Goal: Check status: Check status

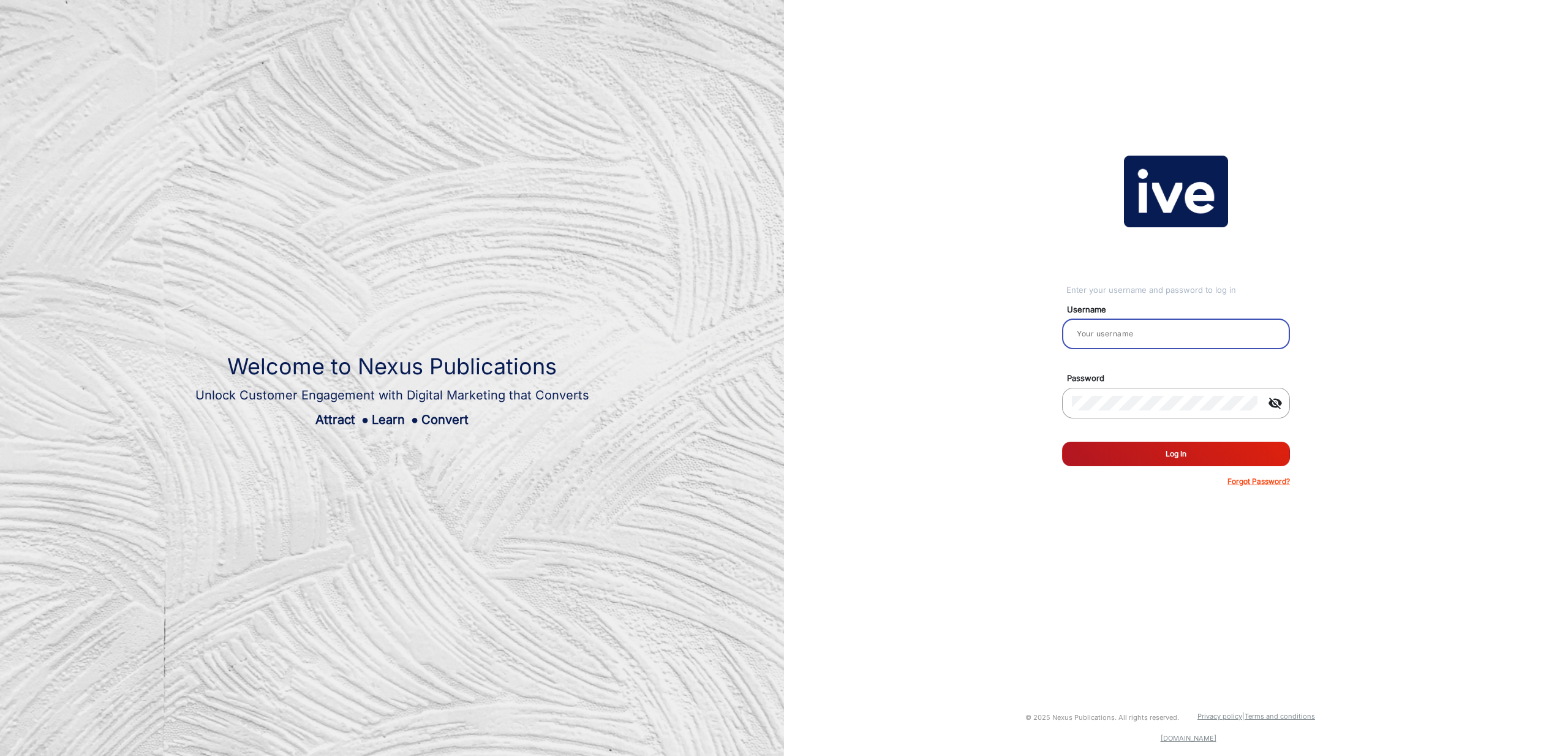
click at [1140, 335] on input "email" at bounding box center [1176, 334] width 209 height 15
type input "[PERSON_NAME]"
click at [1188, 451] on button "Log In" at bounding box center [1176, 454] width 228 height 24
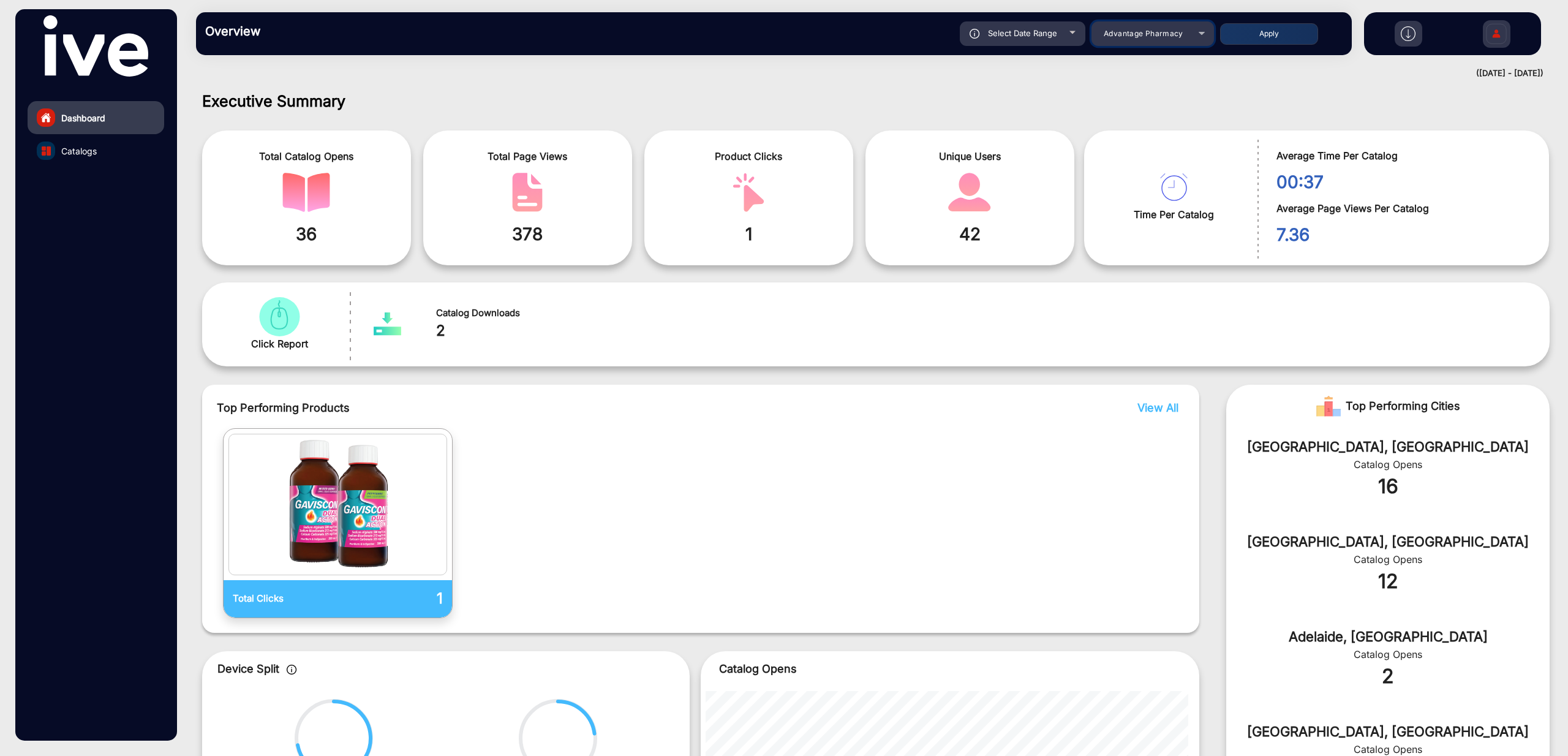
click at [1133, 40] on div "Advantage Pharmacy" at bounding box center [1144, 33] width 98 height 15
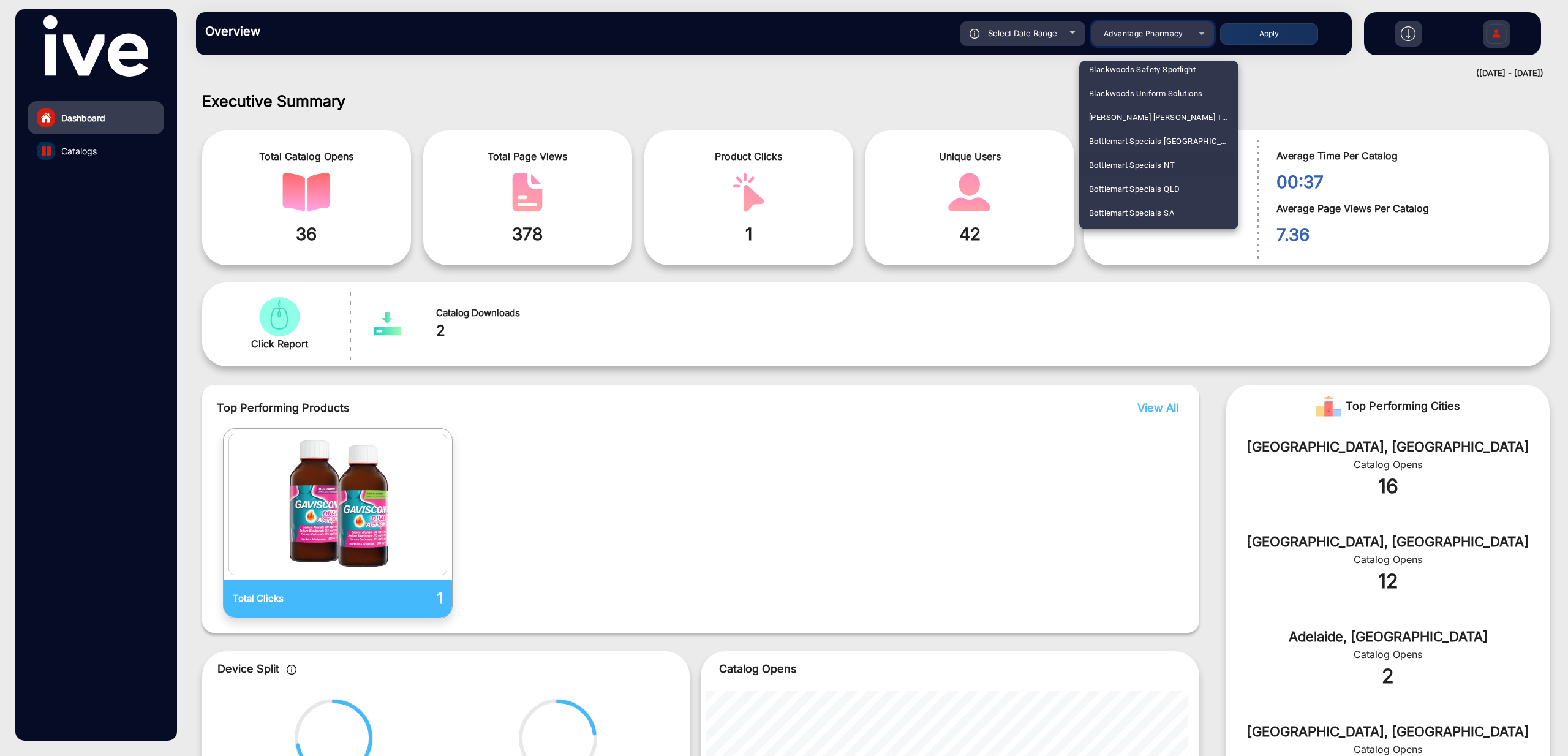
scroll to position [656, 0]
click at [1159, 211] on span "Bottlemart Specials SA" at bounding box center [1131, 210] width 85 height 24
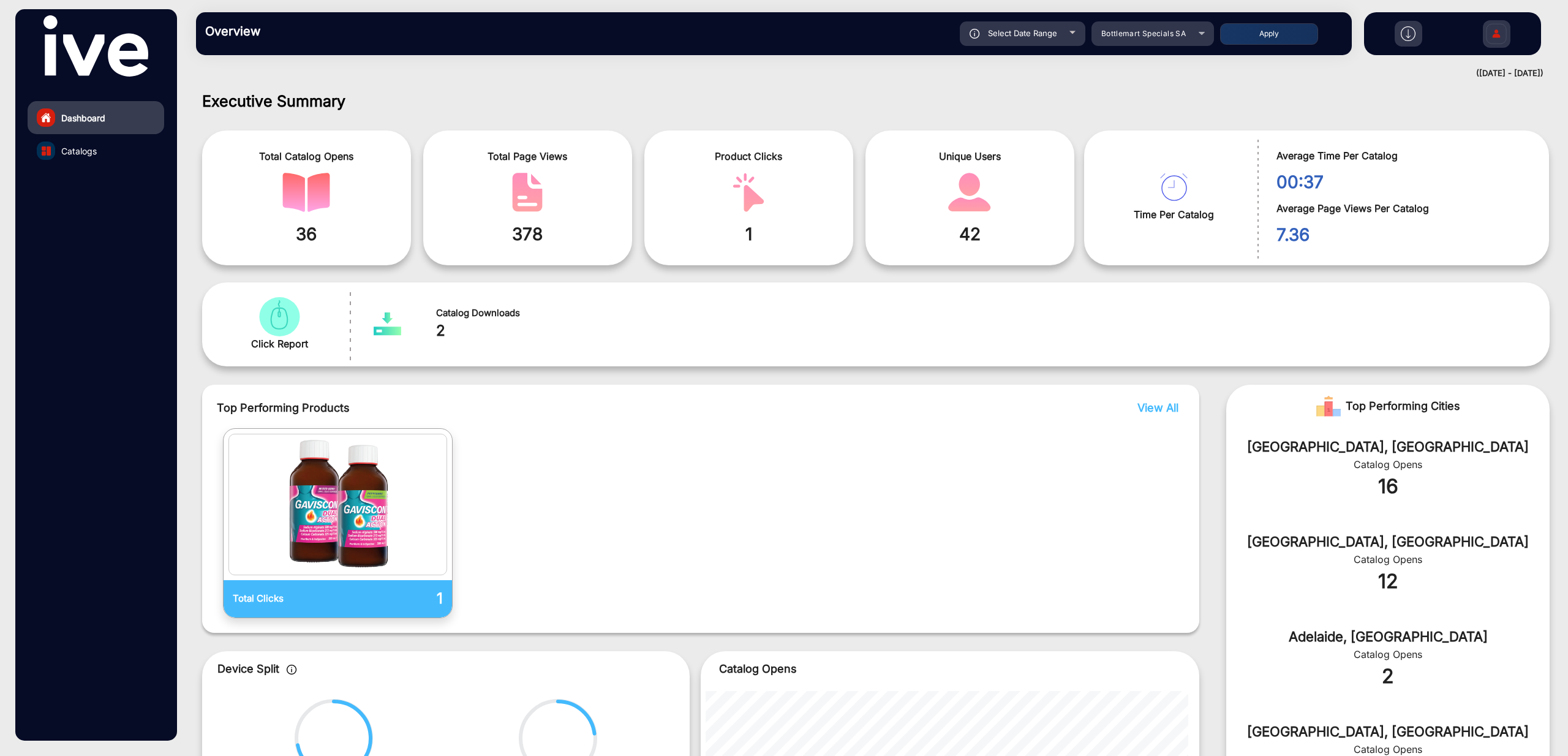
click at [1046, 41] on div "Select Date Range" at bounding box center [1023, 33] width 126 height 24
type input "[DATE]"
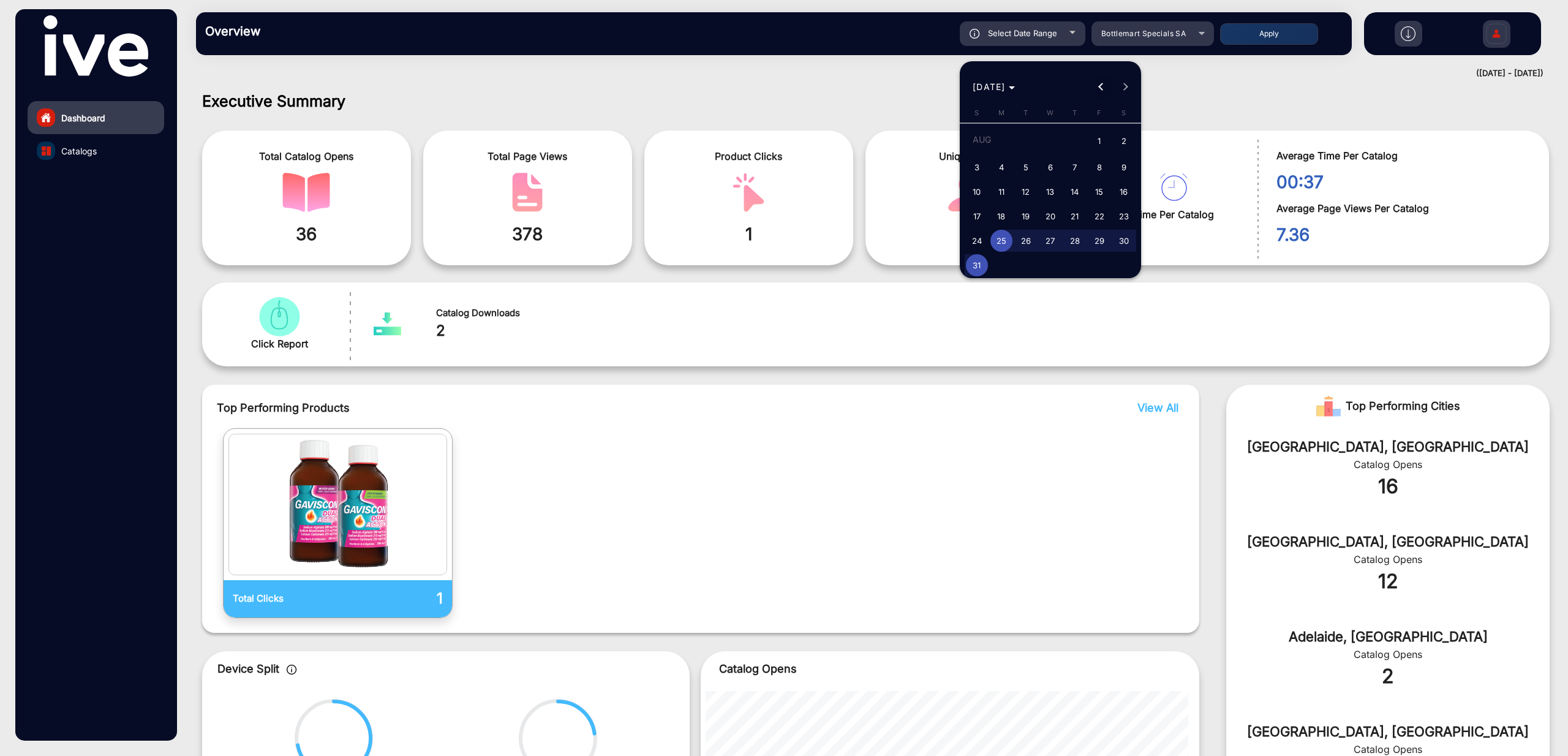
click at [1101, 91] on span "Previous month" at bounding box center [1101, 87] width 24 height 24
click at [1128, 88] on span "Next month" at bounding box center [1126, 87] width 24 height 24
click at [1098, 210] on span "18" at bounding box center [1099, 213] width 22 height 22
type input "[DATE]"
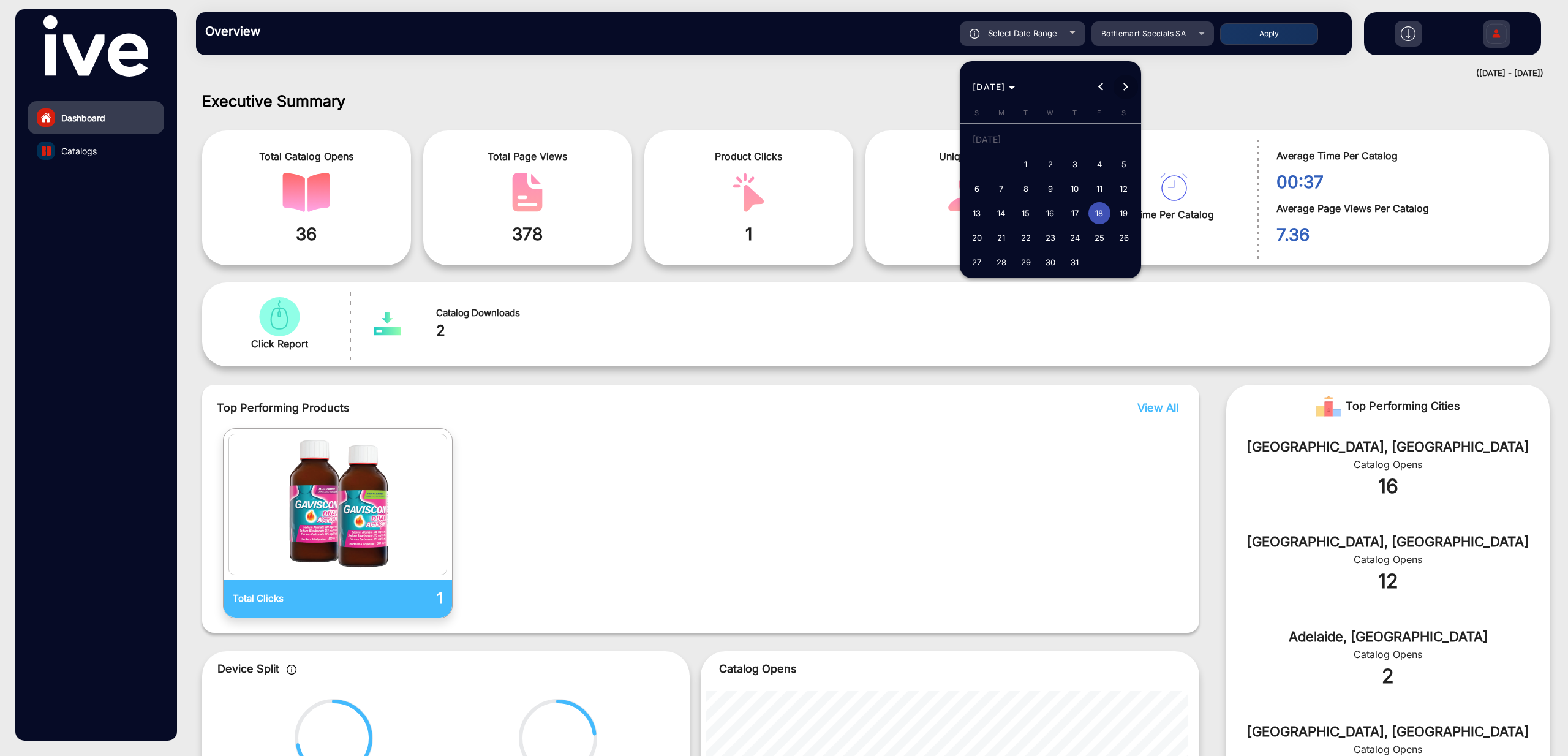
click at [1125, 85] on button "Next month" at bounding box center [1126, 87] width 24 height 24
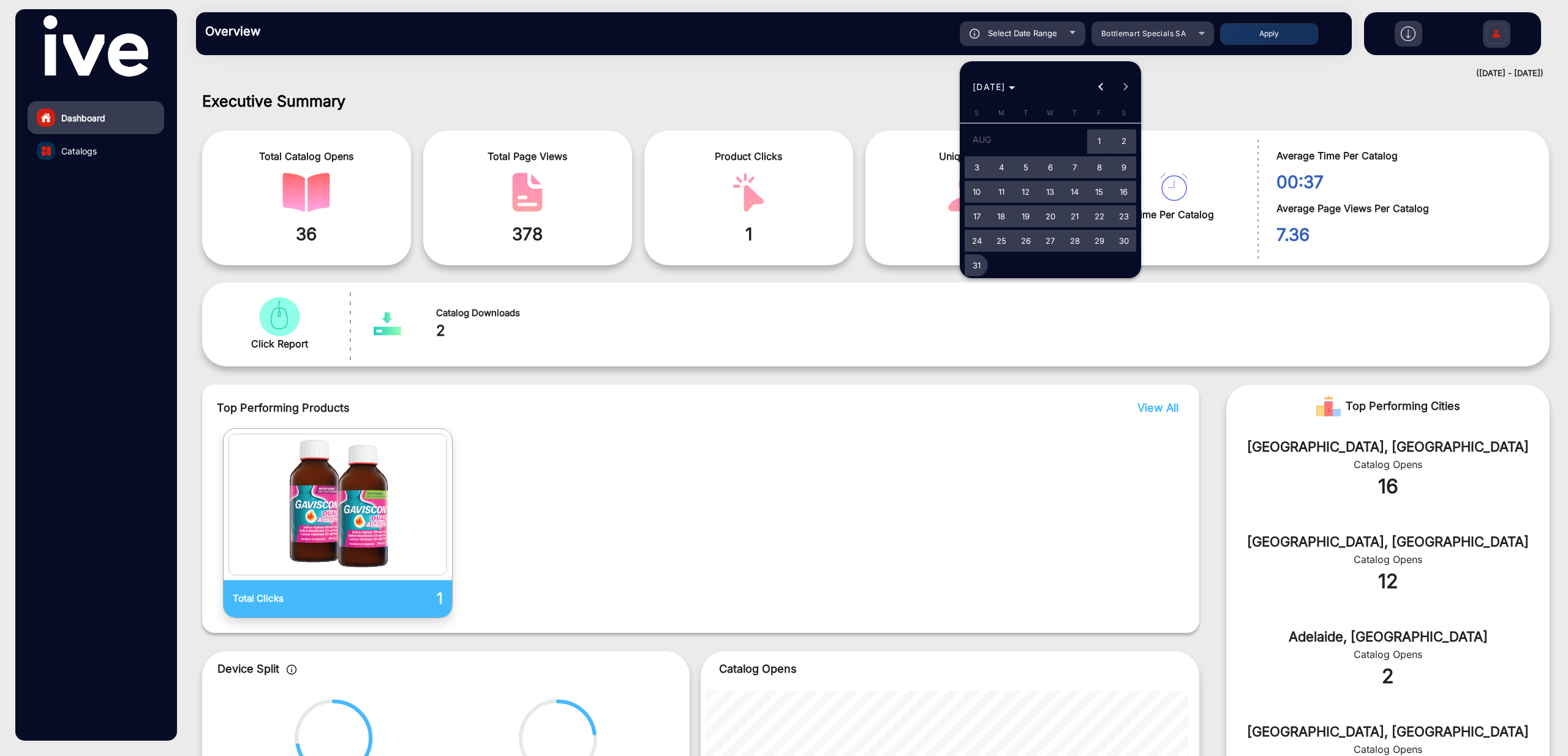
click at [976, 263] on span "31" at bounding box center [976, 265] width 22 height 22
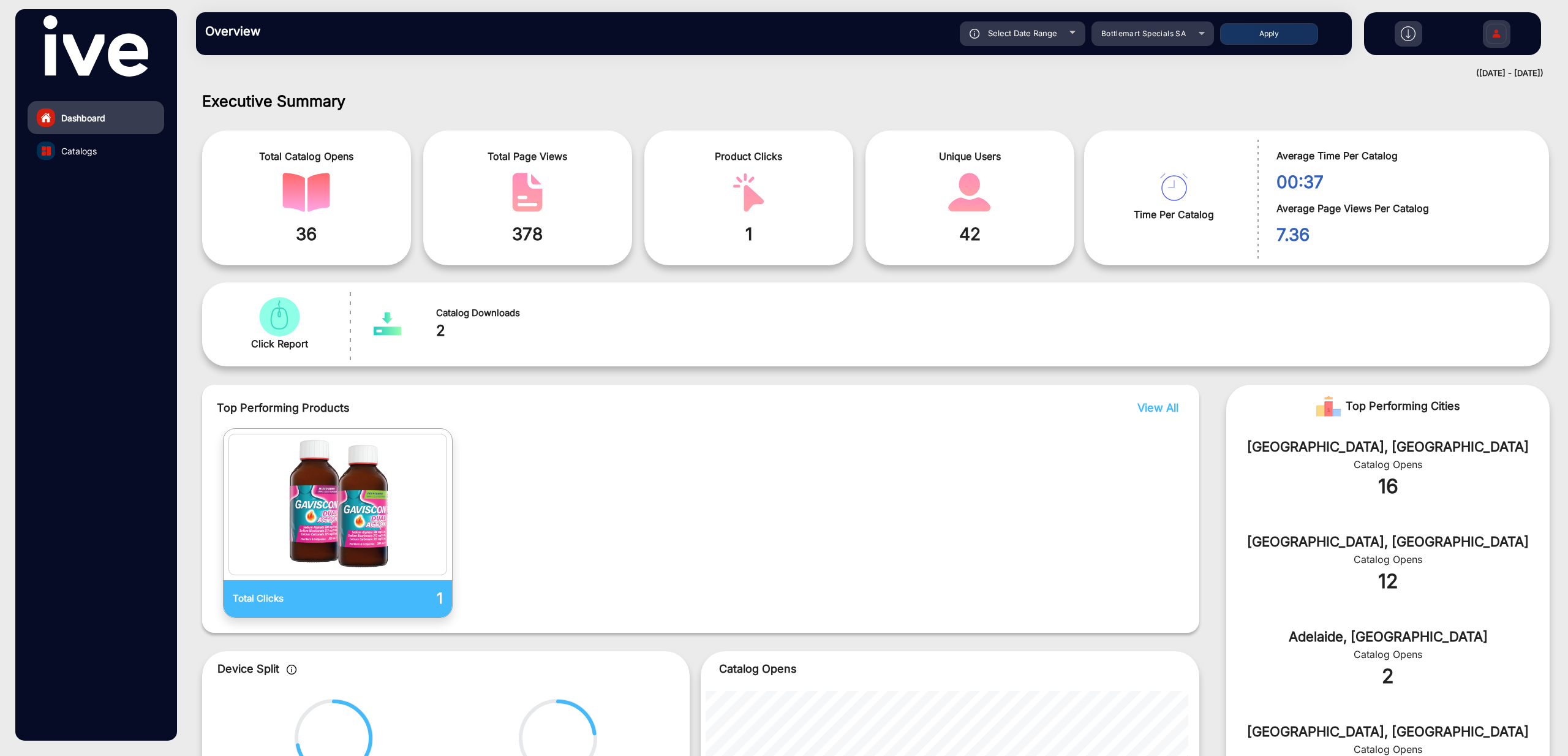
type input "[DATE]"
click at [1267, 38] on button "Apply" at bounding box center [1269, 34] width 98 height 21
type input "[DATE]"
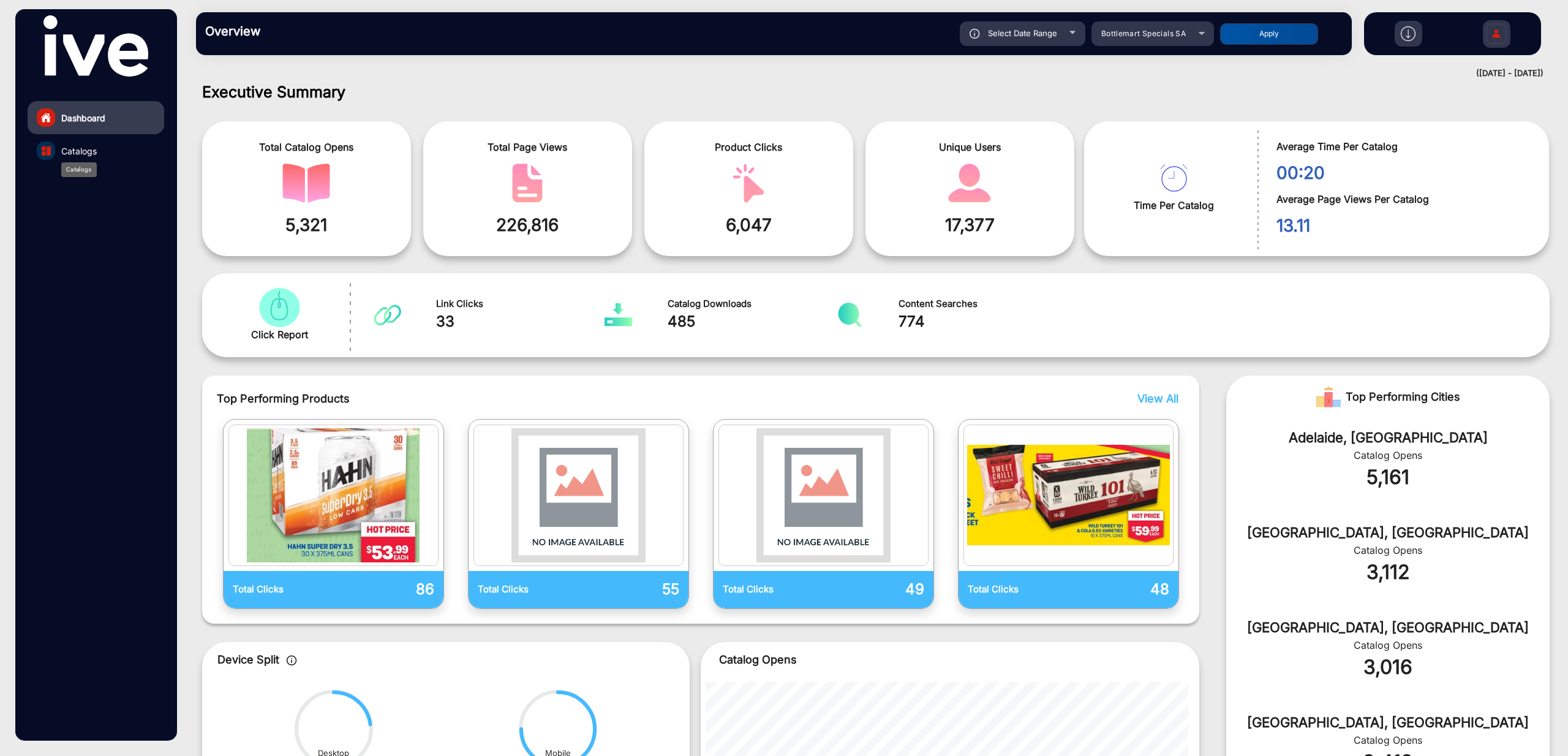
click at [93, 151] on span "Catalogs" at bounding box center [79, 151] width 36 height 13
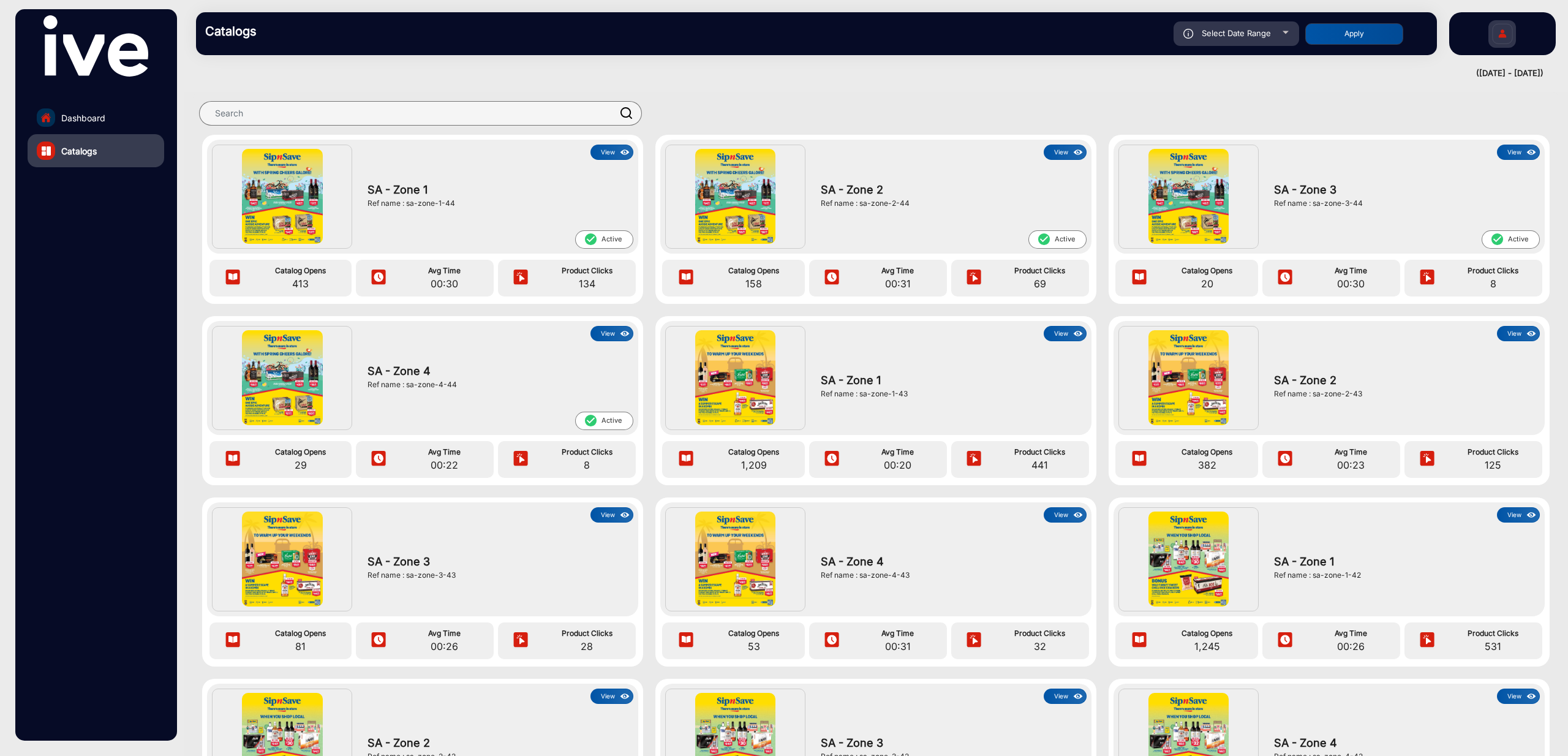
click at [1262, 38] on div "Select Date Range" at bounding box center [1236, 33] width 126 height 24
type input "[DATE]"
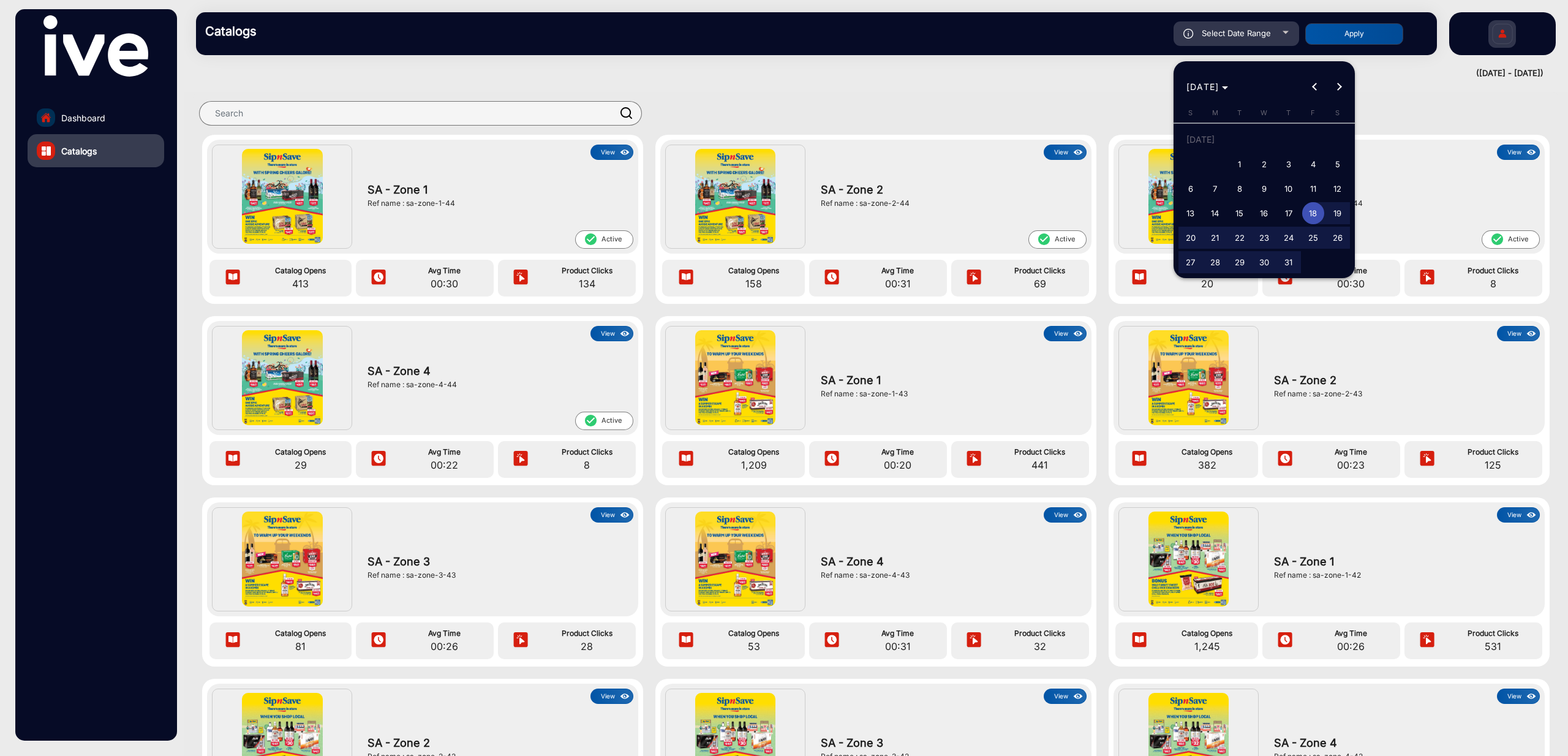
click at [84, 114] on div at bounding box center [784, 378] width 1568 height 756
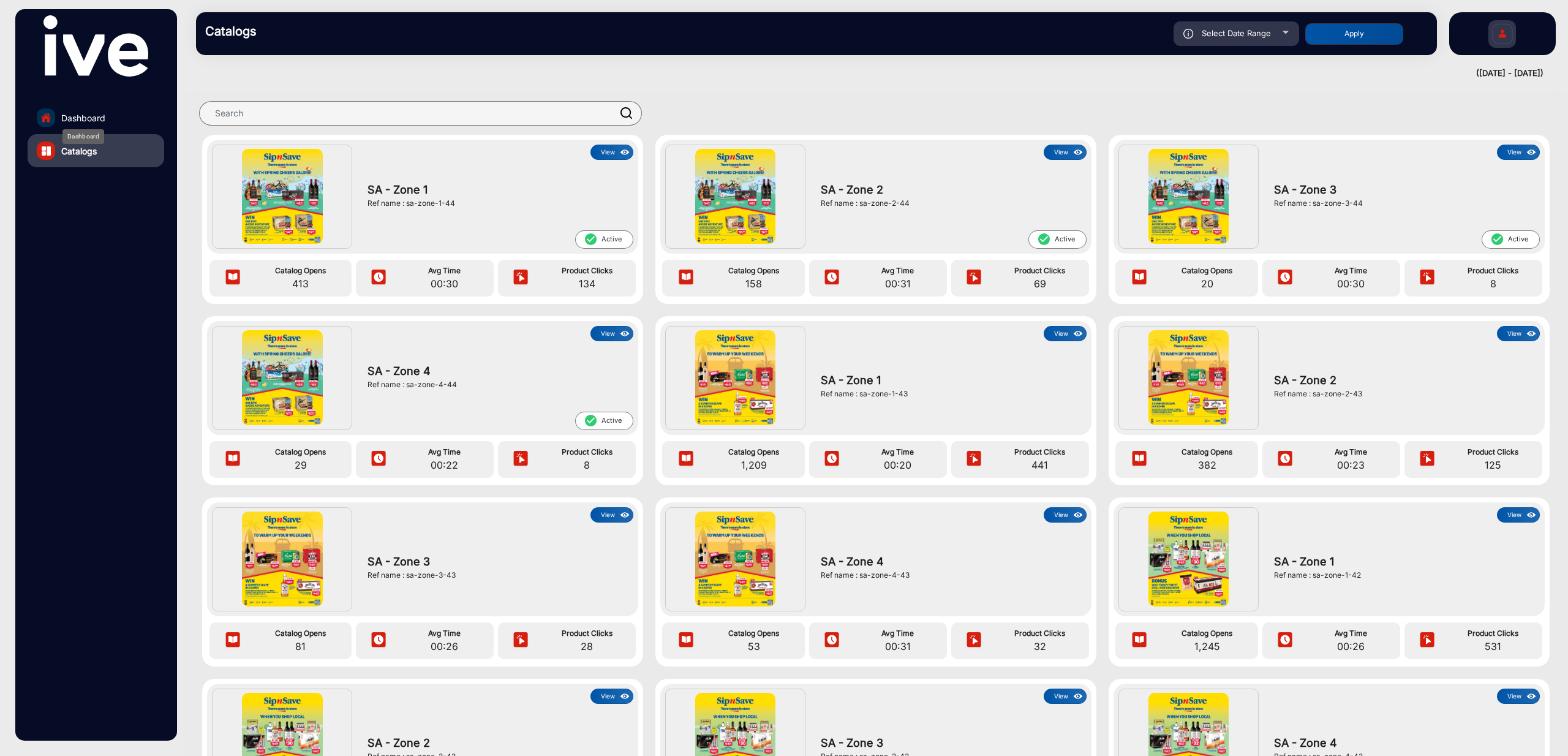
click at [84, 119] on span "Dashboard" at bounding box center [83, 118] width 44 height 13
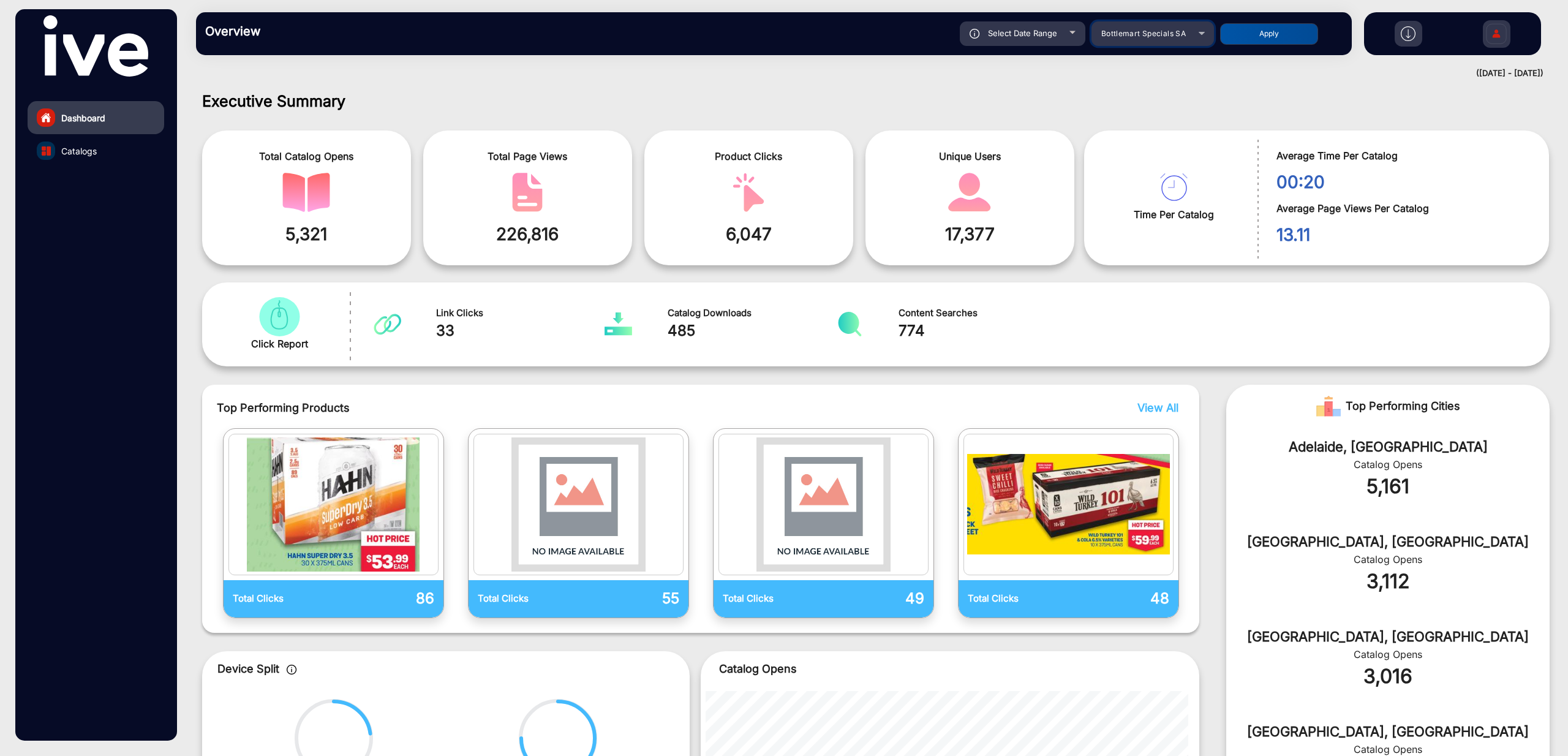
click at [1148, 34] on span "Bottlemart Specials SA" at bounding box center [1144, 32] width 84 height 9
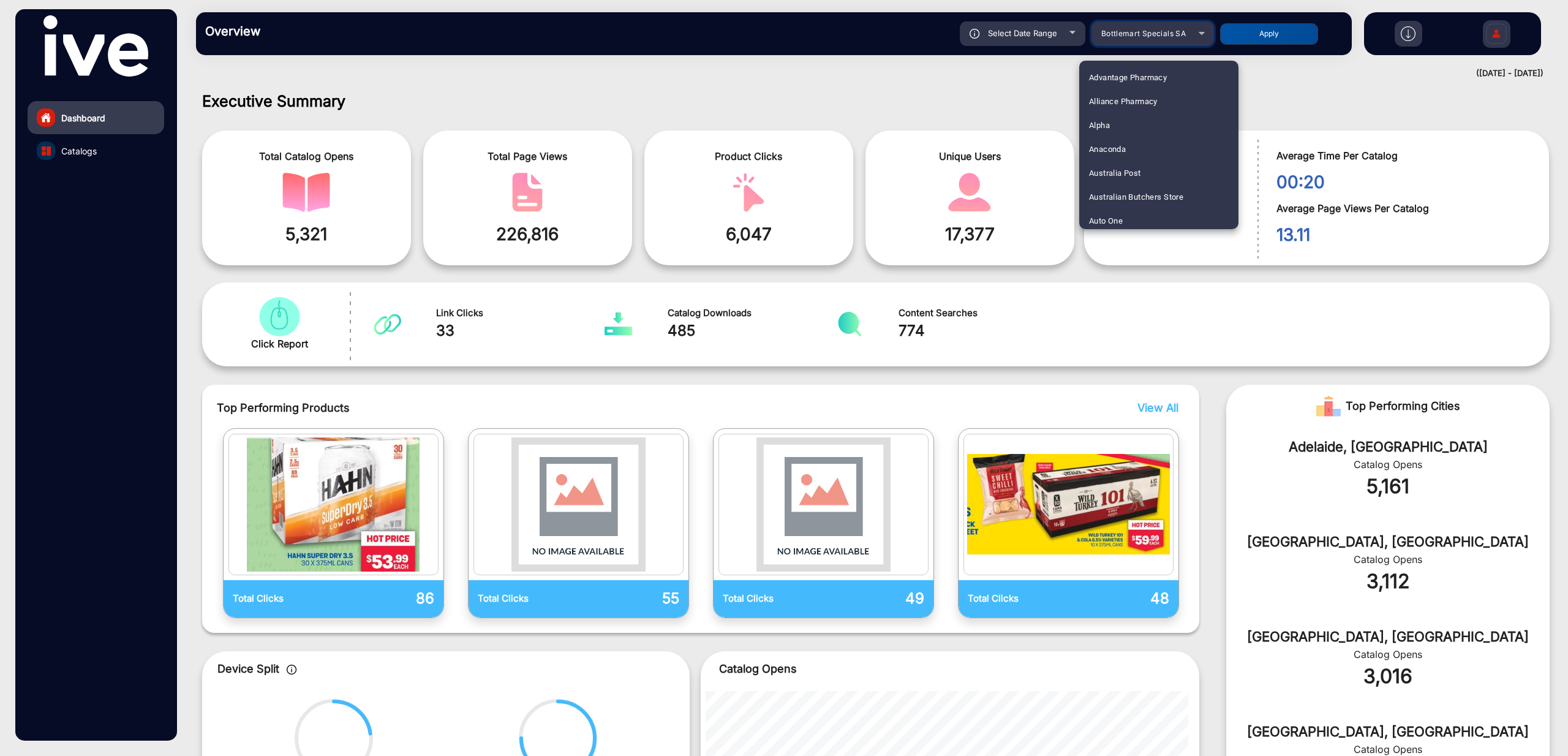
scroll to position [649, 0]
click at [1153, 149] on span "Bottlemart Specials [GEOGRAPHIC_DATA]" at bounding box center [1159, 145] width 140 height 24
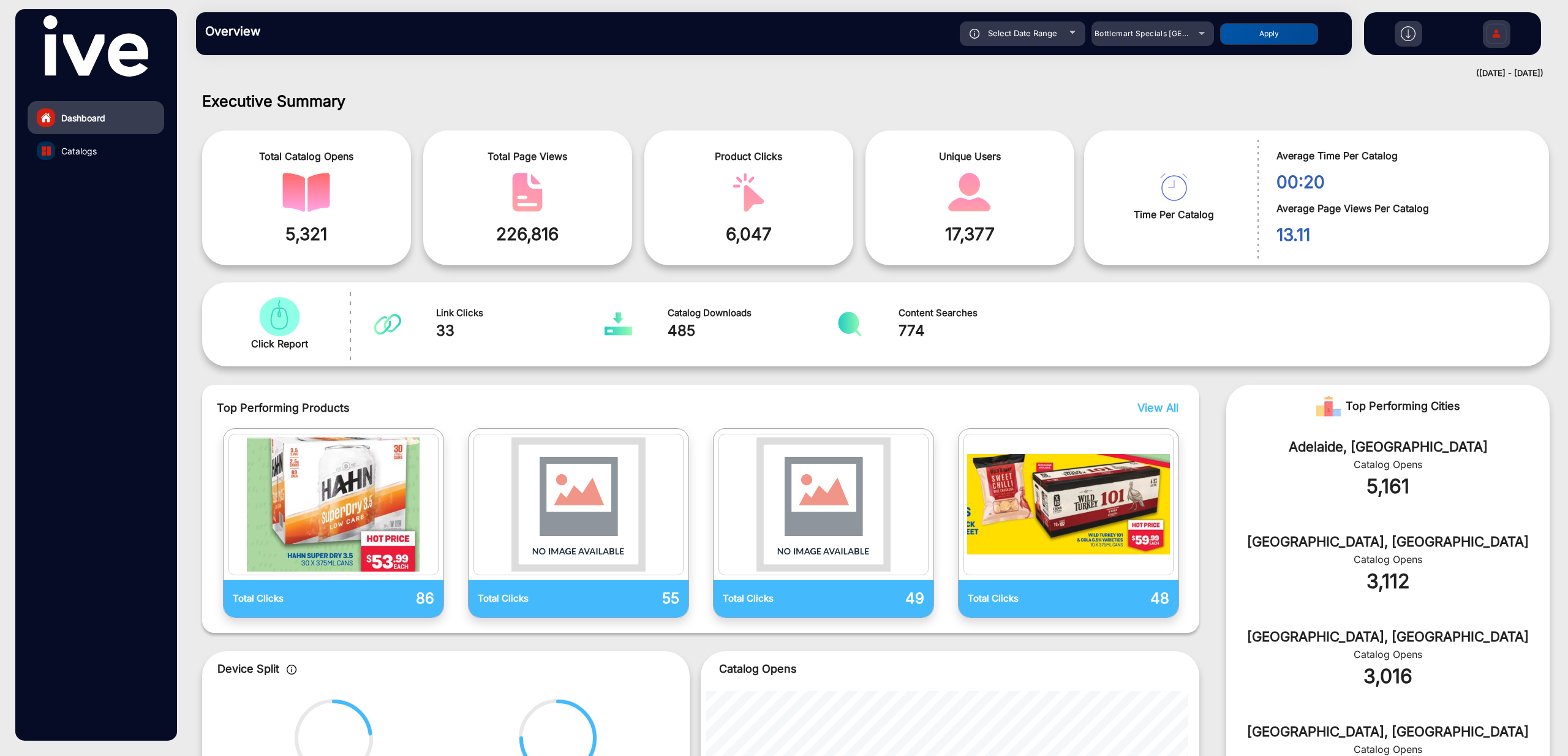
click at [1272, 32] on button "Apply" at bounding box center [1269, 34] width 98 height 21
type input "[DATE]"
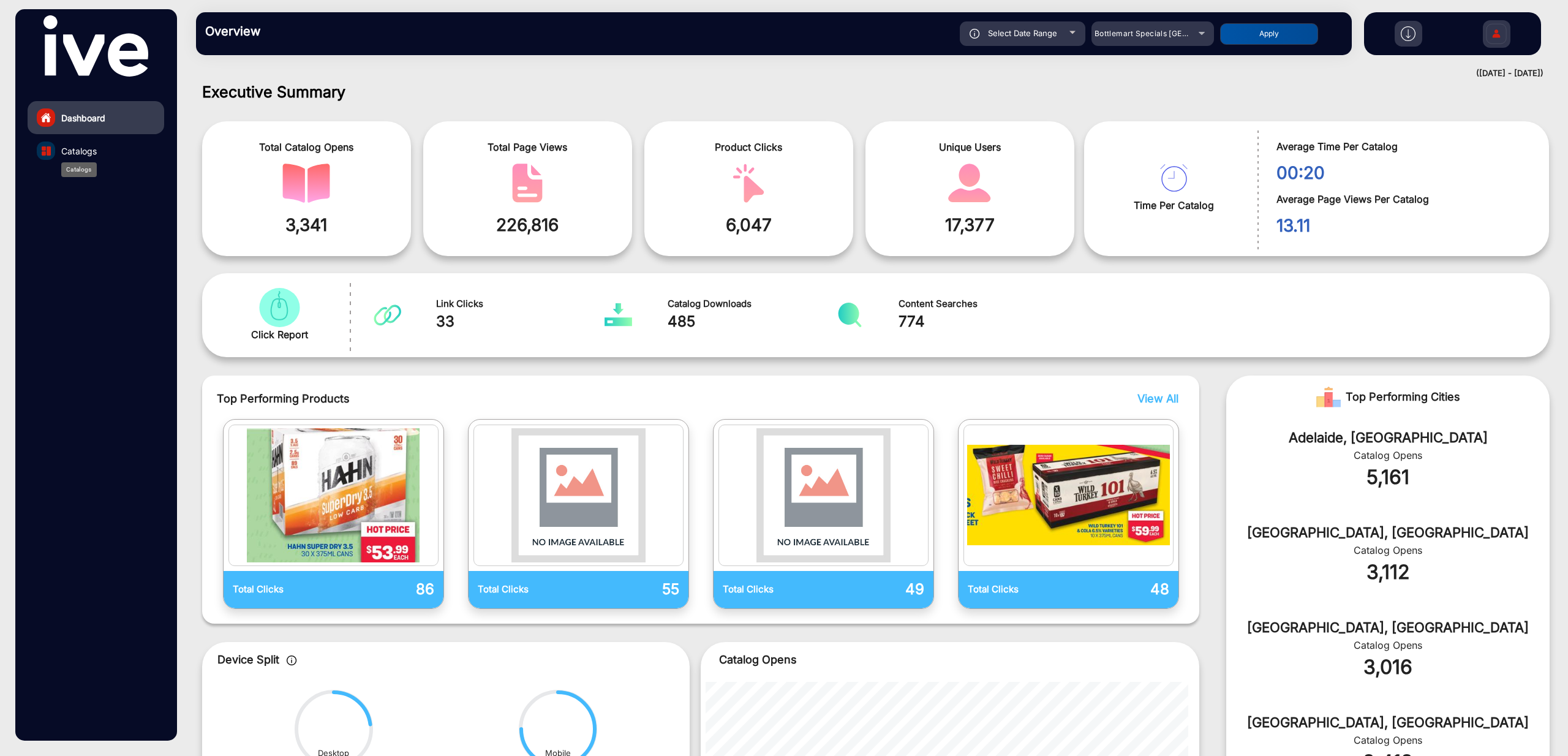
click at [85, 156] on span "Catalogs" at bounding box center [79, 151] width 36 height 13
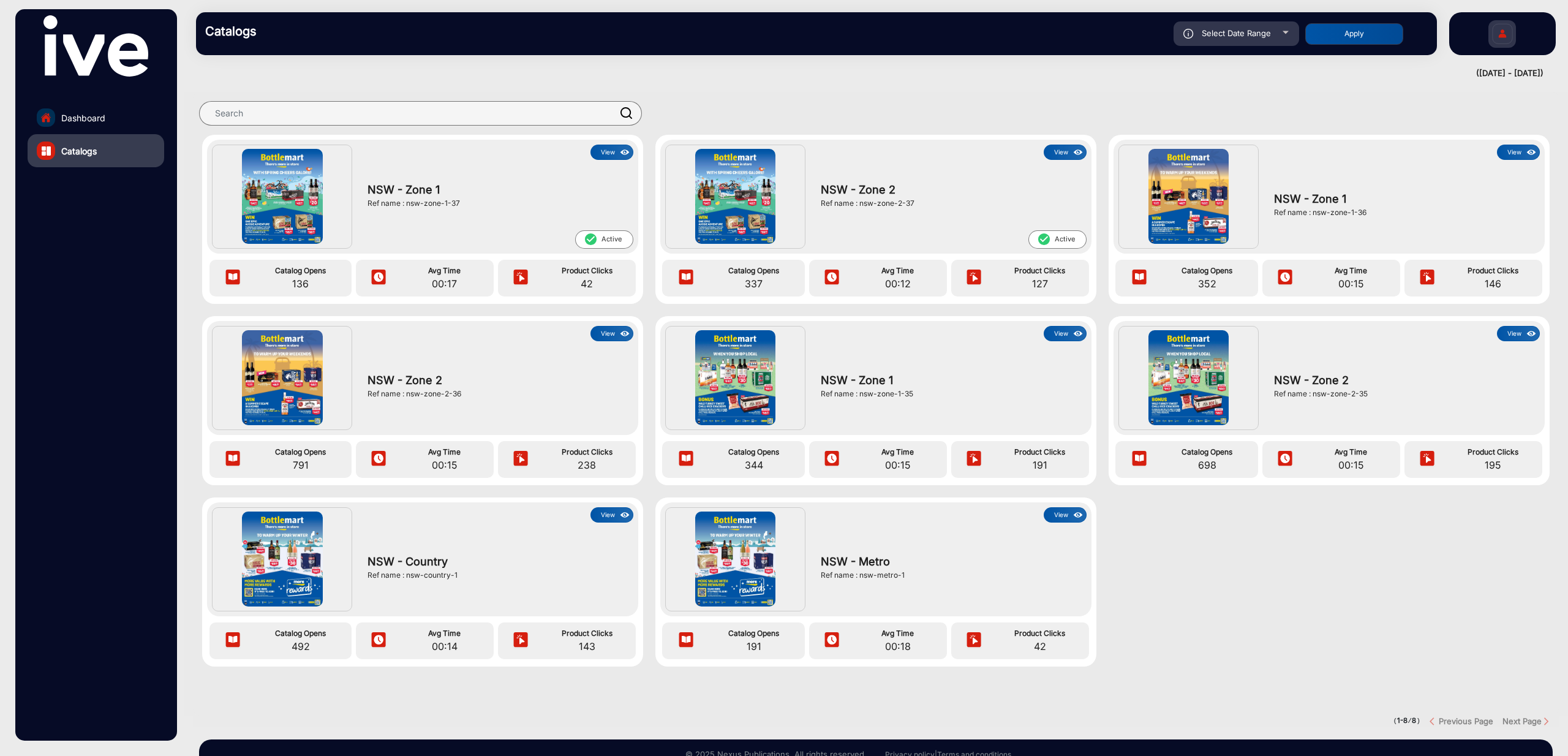
click at [1257, 40] on div "Select Date Range" at bounding box center [1236, 33] width 126 height 24
type input "[DATE]"
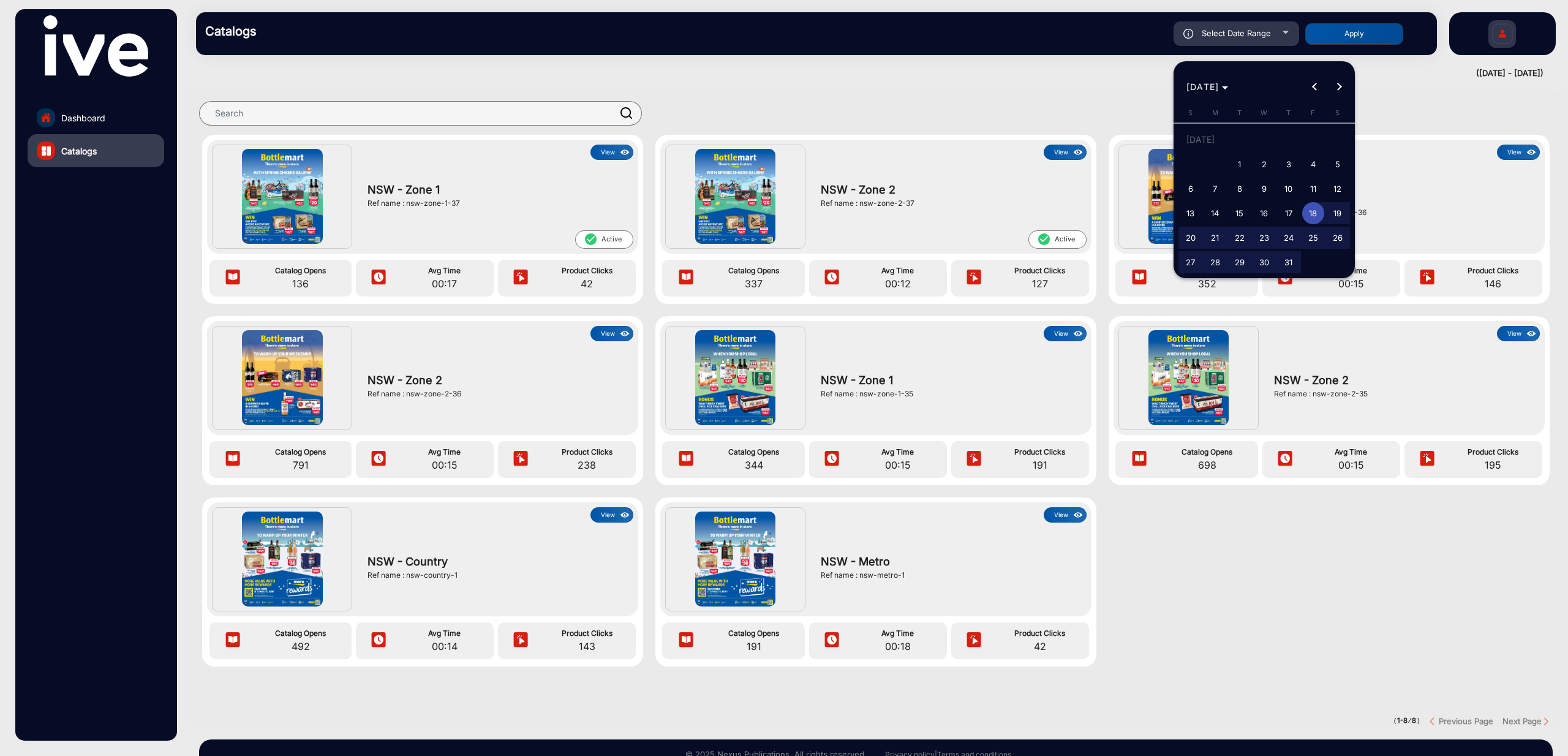
click at [1240, 164] on span "1" at bounding box center [1239, 164] width 22 height 22
type input "[DATE]"
click at [1343, 85] on span "Next month" at bounding box center [1340, 87] width 24 height 24
click at [1343, 85] on div "[DATE] [DATE]" at bounding box center [1264, 87] width 175 height 24
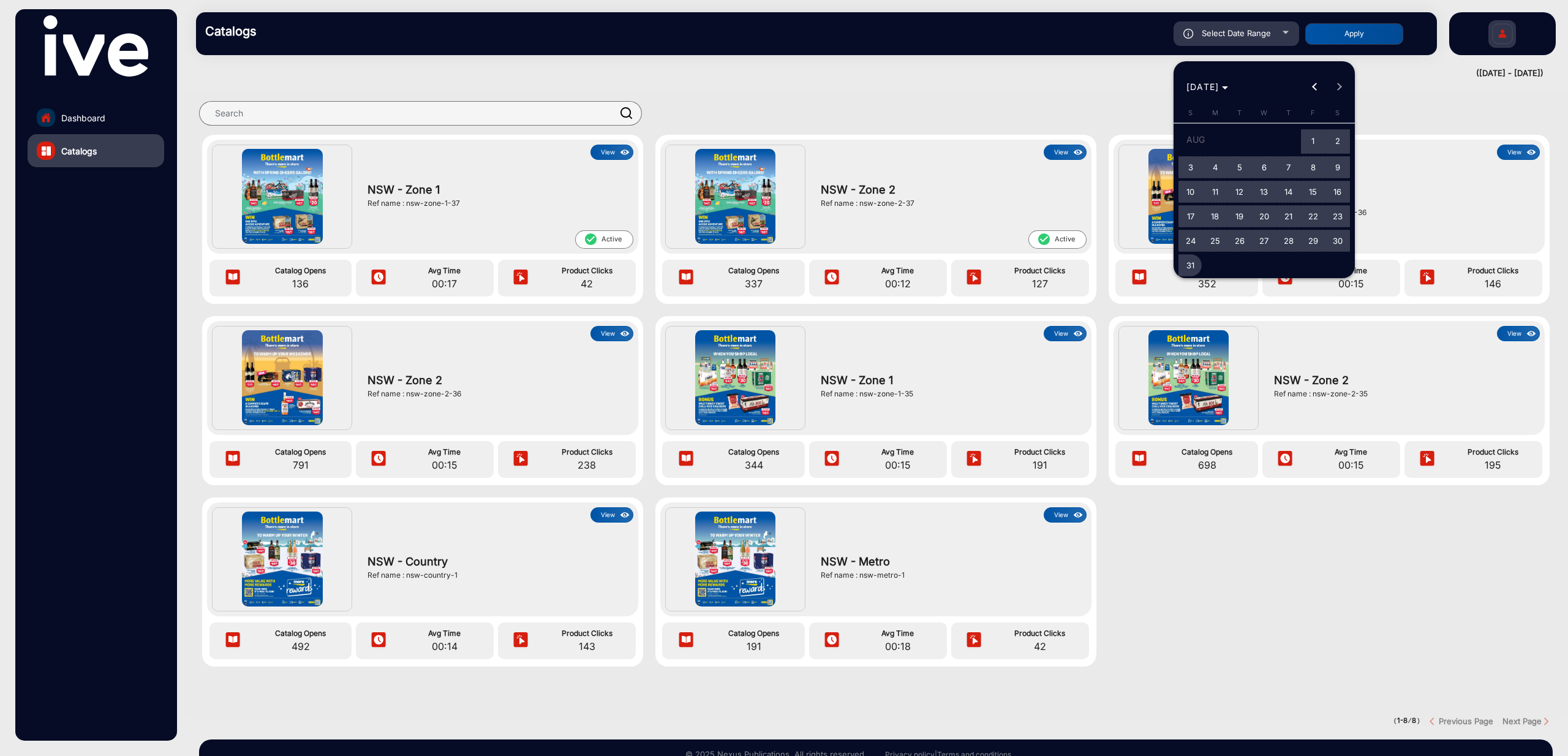
click at [1187, 266] on span "31" at bounding box center [1191, 265] width 22 height 22
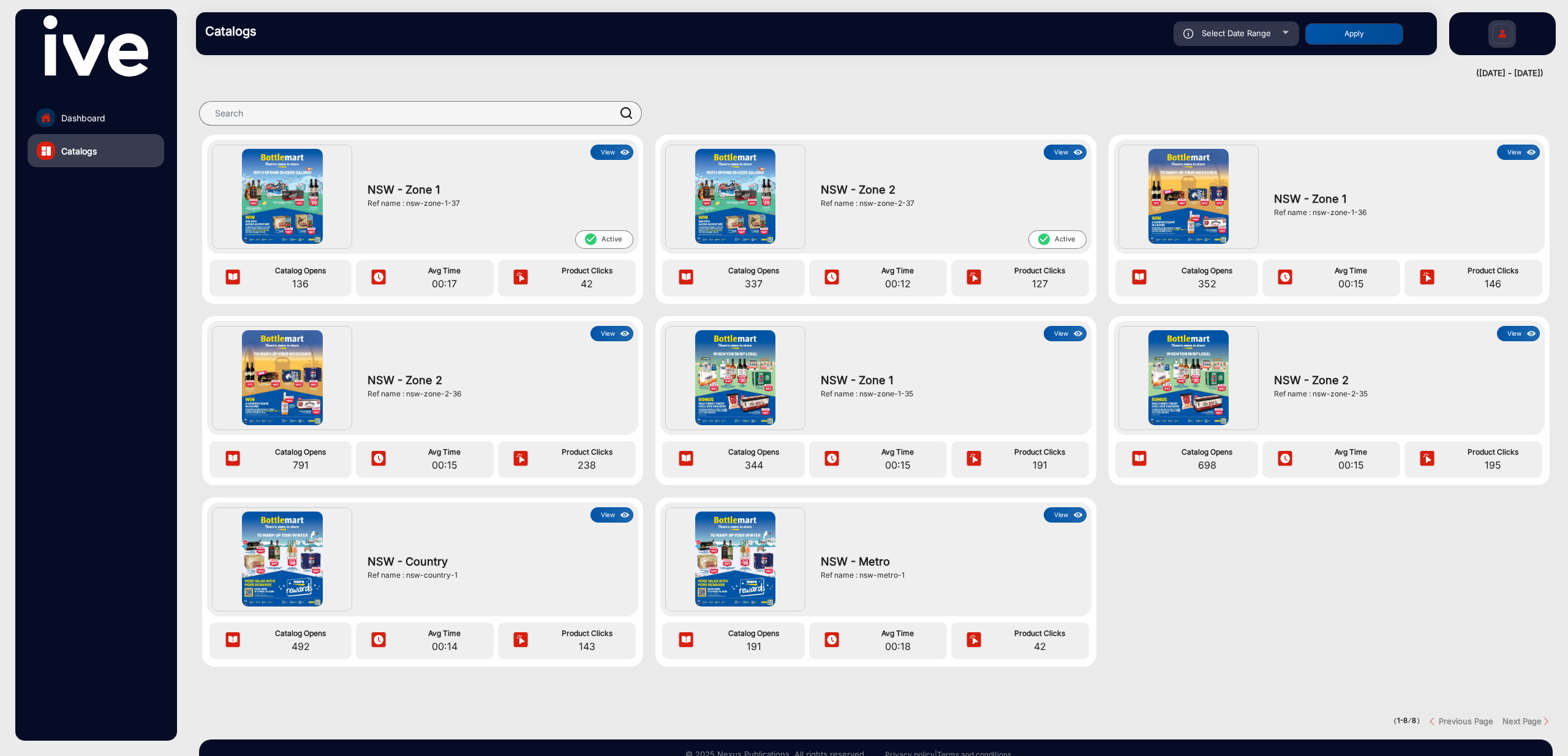
type input "[DATE]"
click at [1363, 37] on button "Apply" at bounding box center [1354, 34] width 98 height 21
type input "[DATE]"
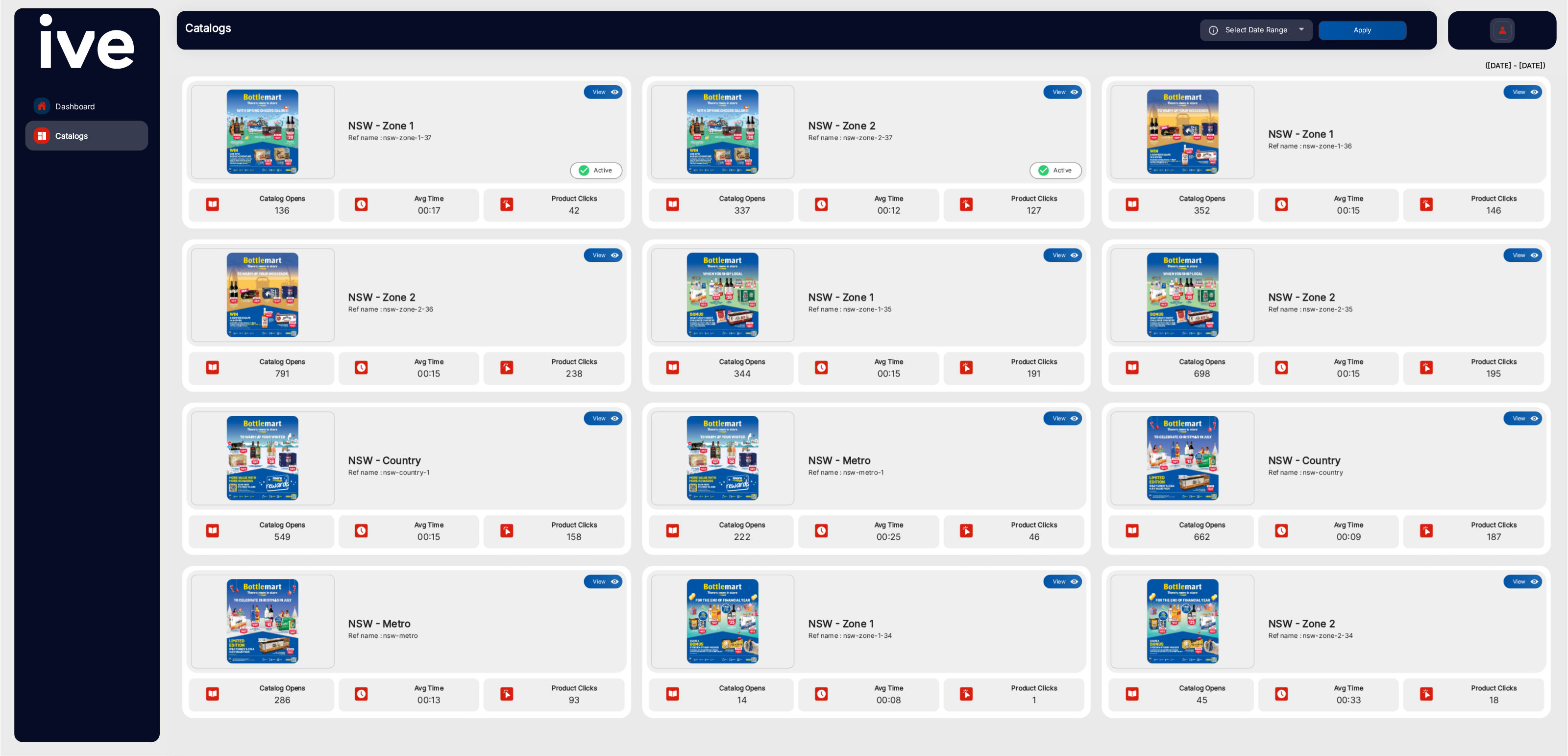
scroll to position [40, 0]
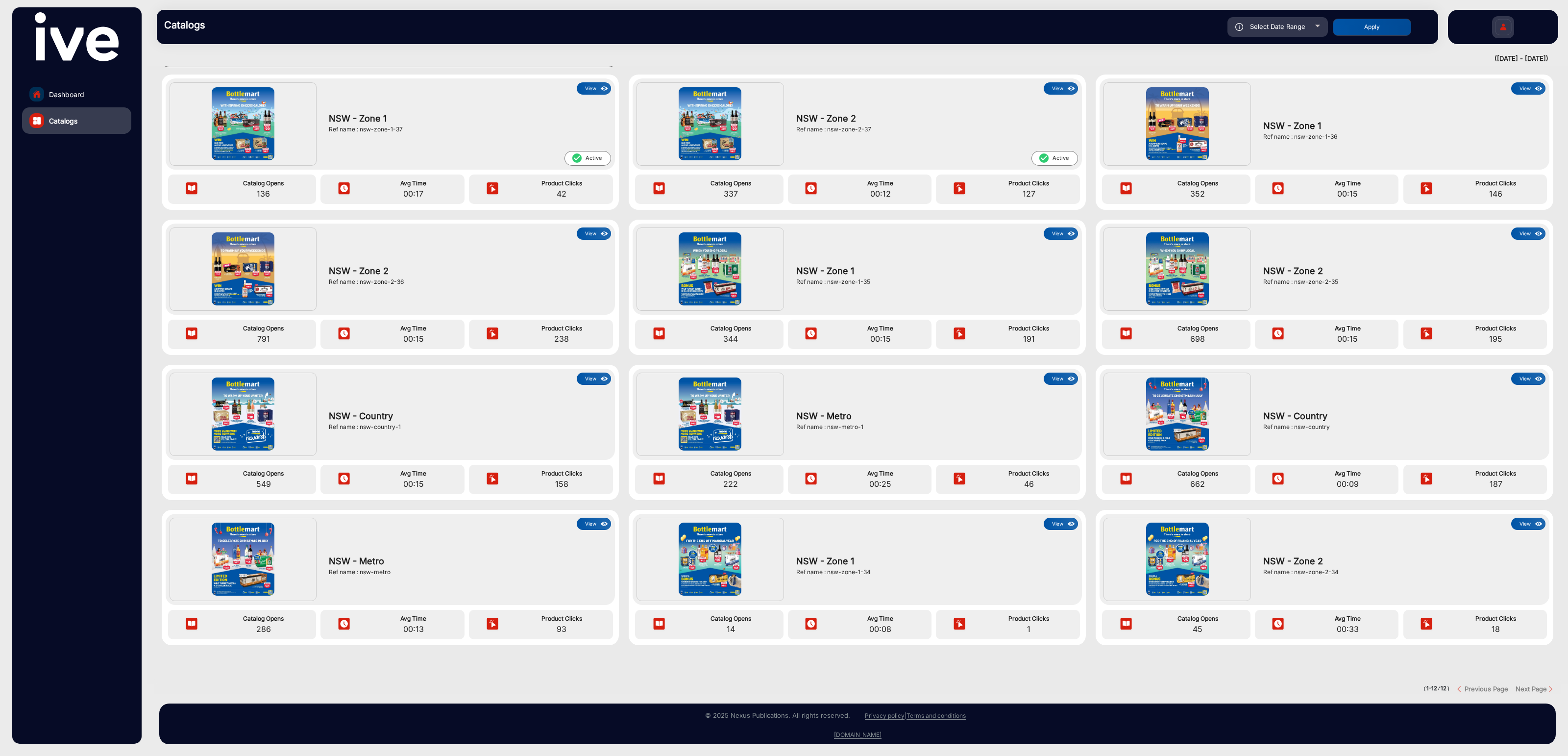
click at [1254, 34] on div "Select Date Range" at bounding box center [1278, 27] width 101 height 19
type input "[DATE]"
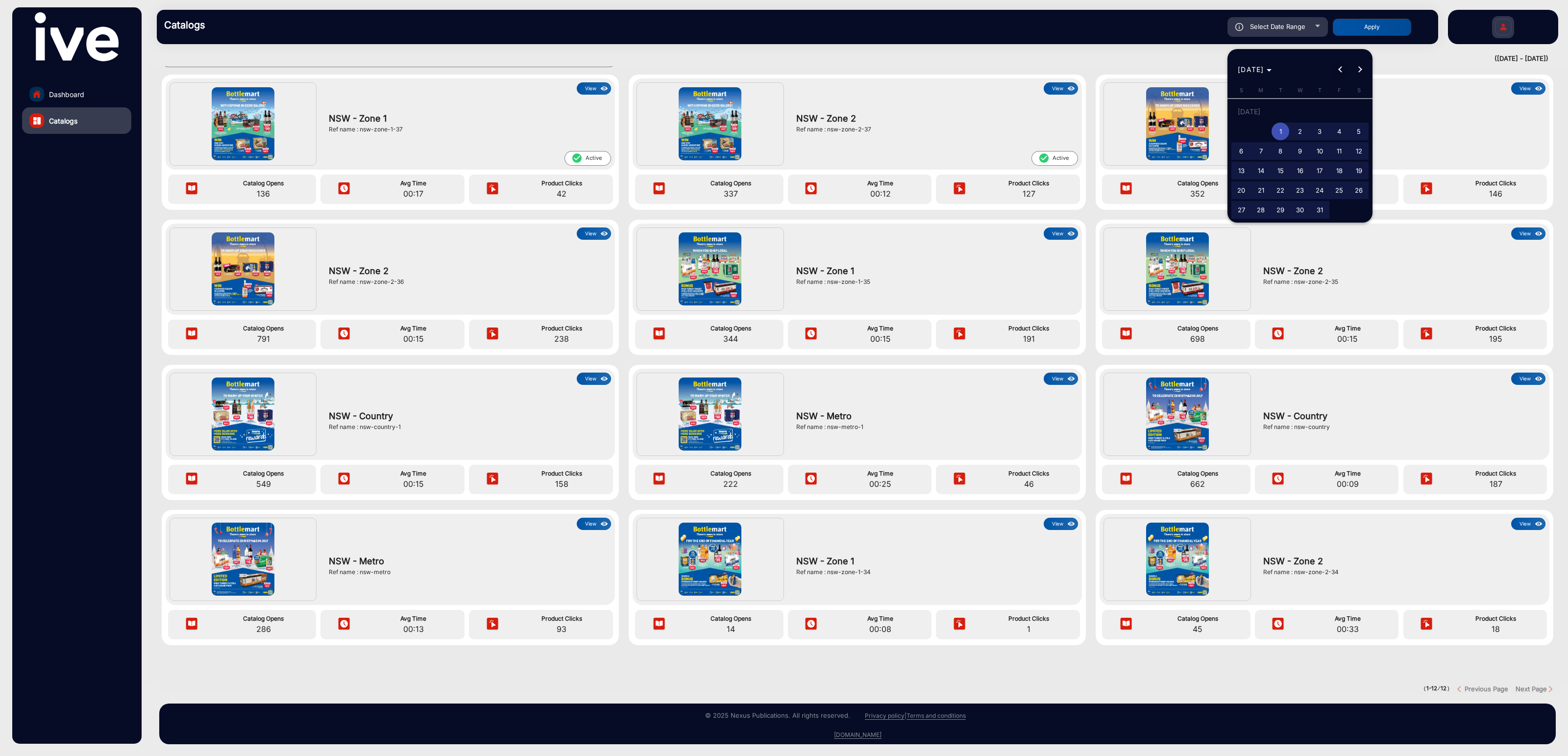
click at [1254, 72] on span "Previous month" at bounding box center [1341, 69] width 19 height 19
click at [1254, 189] on span "25" at bounding box center [1300, 190] width 18 height 18
type input "[DATE]"
click at [1254, 71] on span "Next month" at bounding box center [1360, 69] width 19 height 19
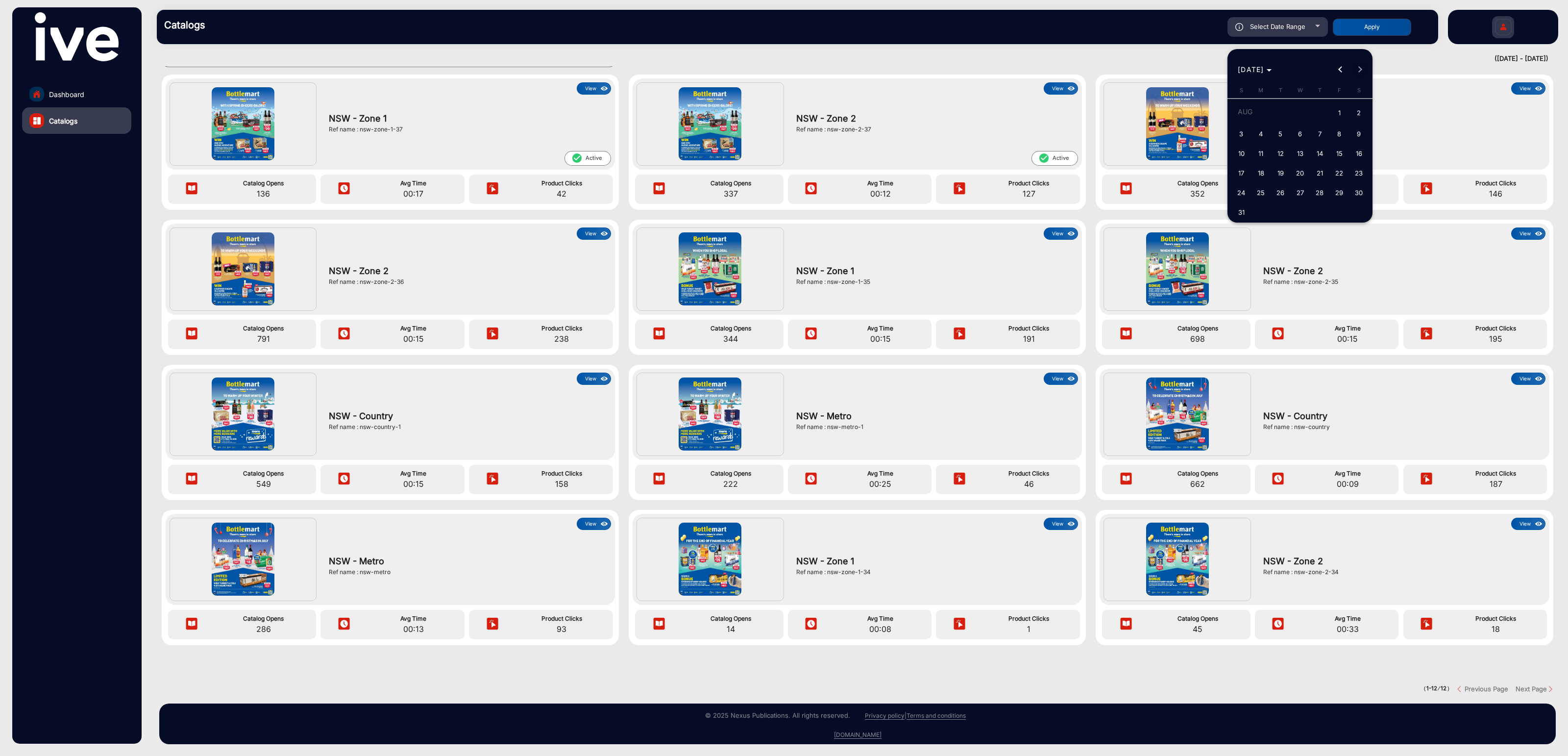
click at [1254, 71] on div "[DATE] [DATE]" at bounding box center [1300, 69] width 140 height 19
click at [1244, 215] on span "31" at bounding box center [1241, 212] width 18 height 18
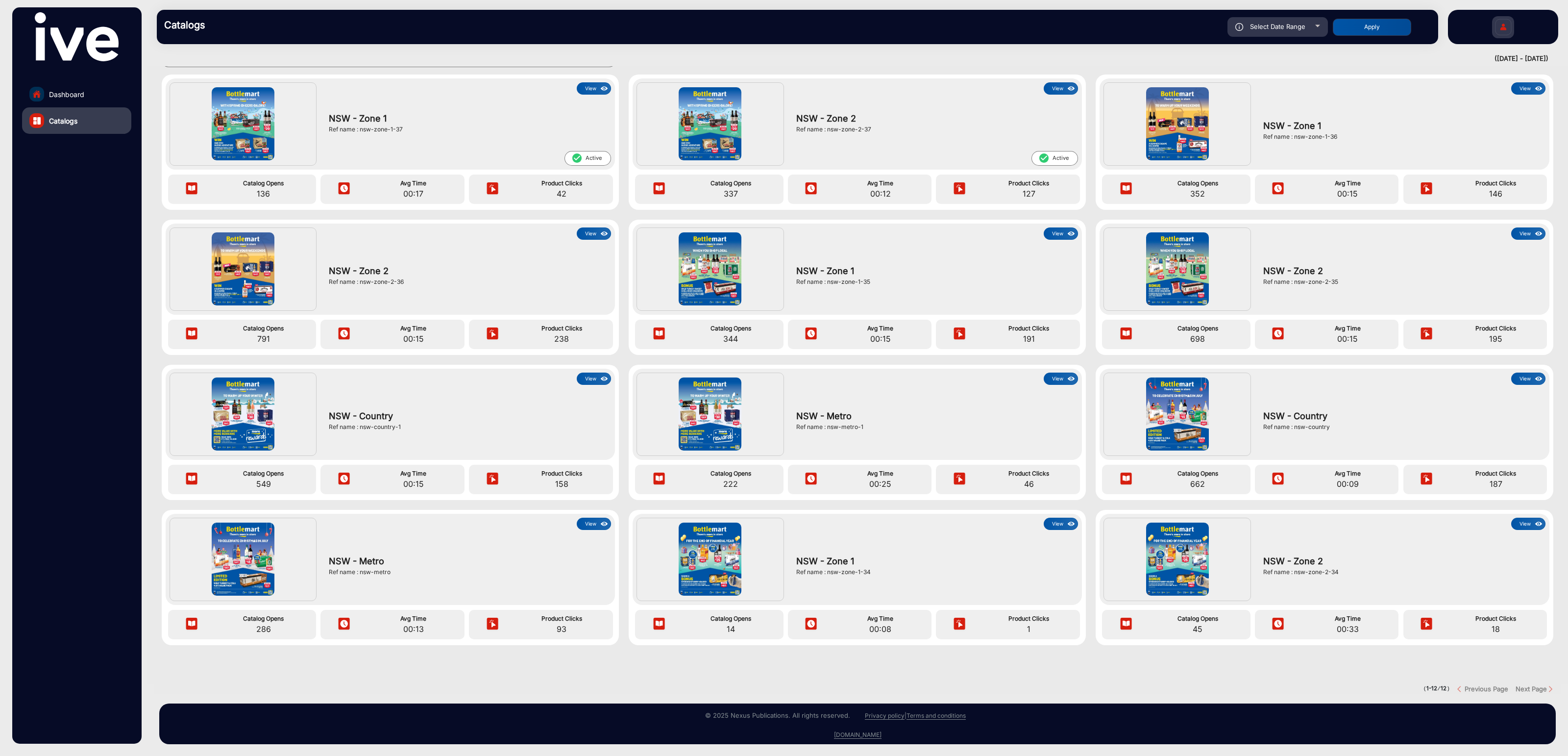
type input "[DATE]"
click at [1254, 25] on button "Apply" at bounding box center [1372, 27] width 79 height 17
type input "[DATE]"
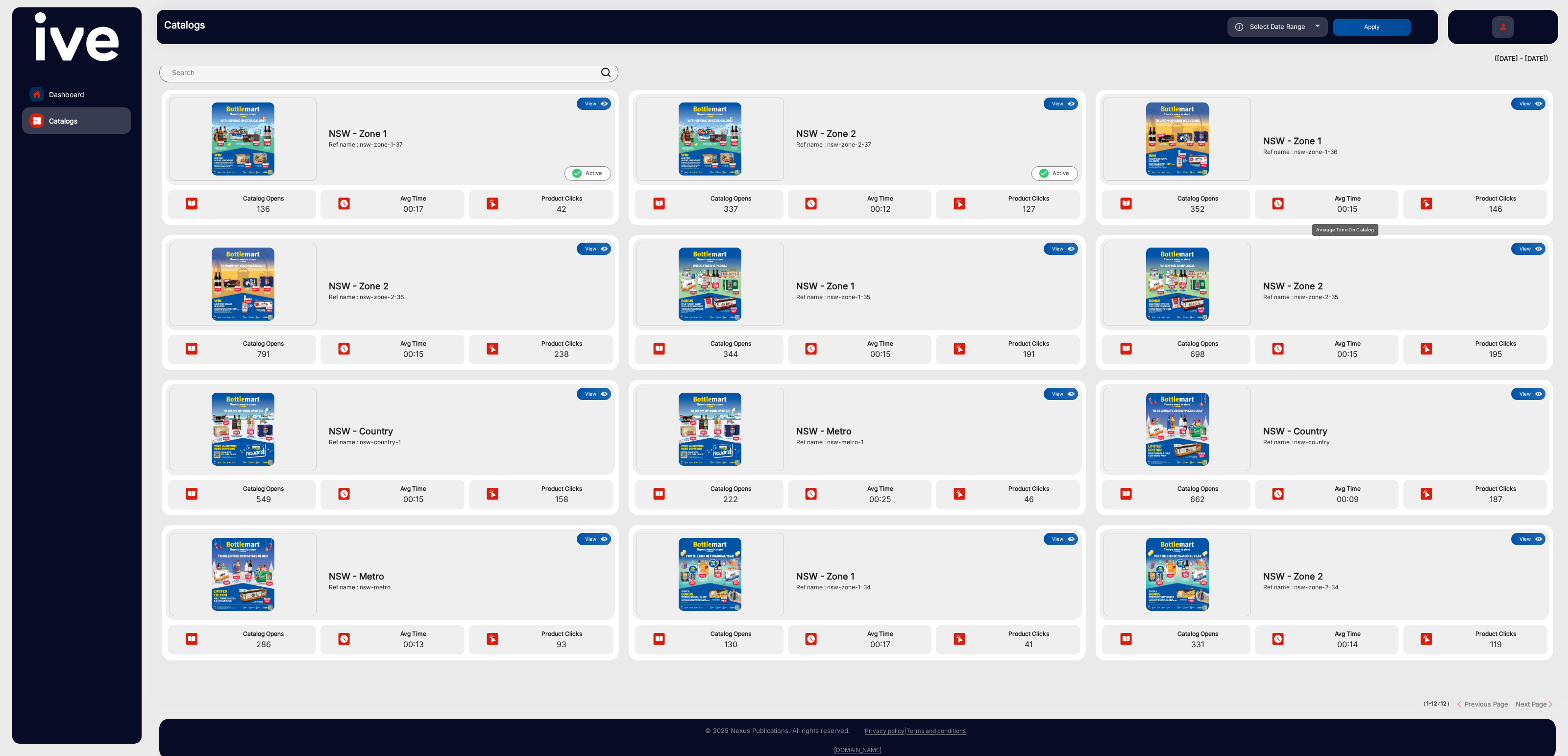
scroll to position [0, 0]
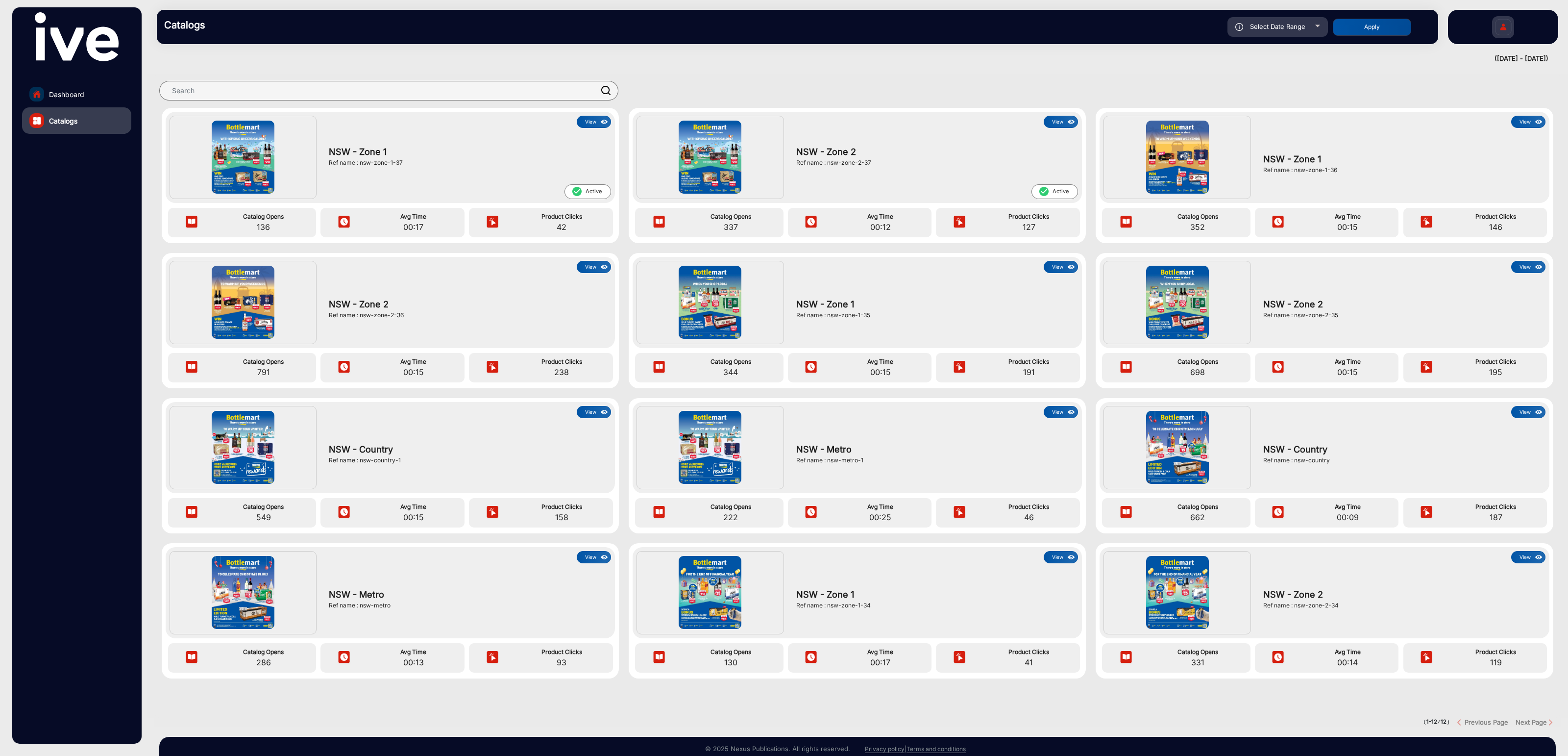
click at [1254, 27] on span "Select Date Range" at bounding box center [1277, 27] width 55 height 8
type input "[DATE]"
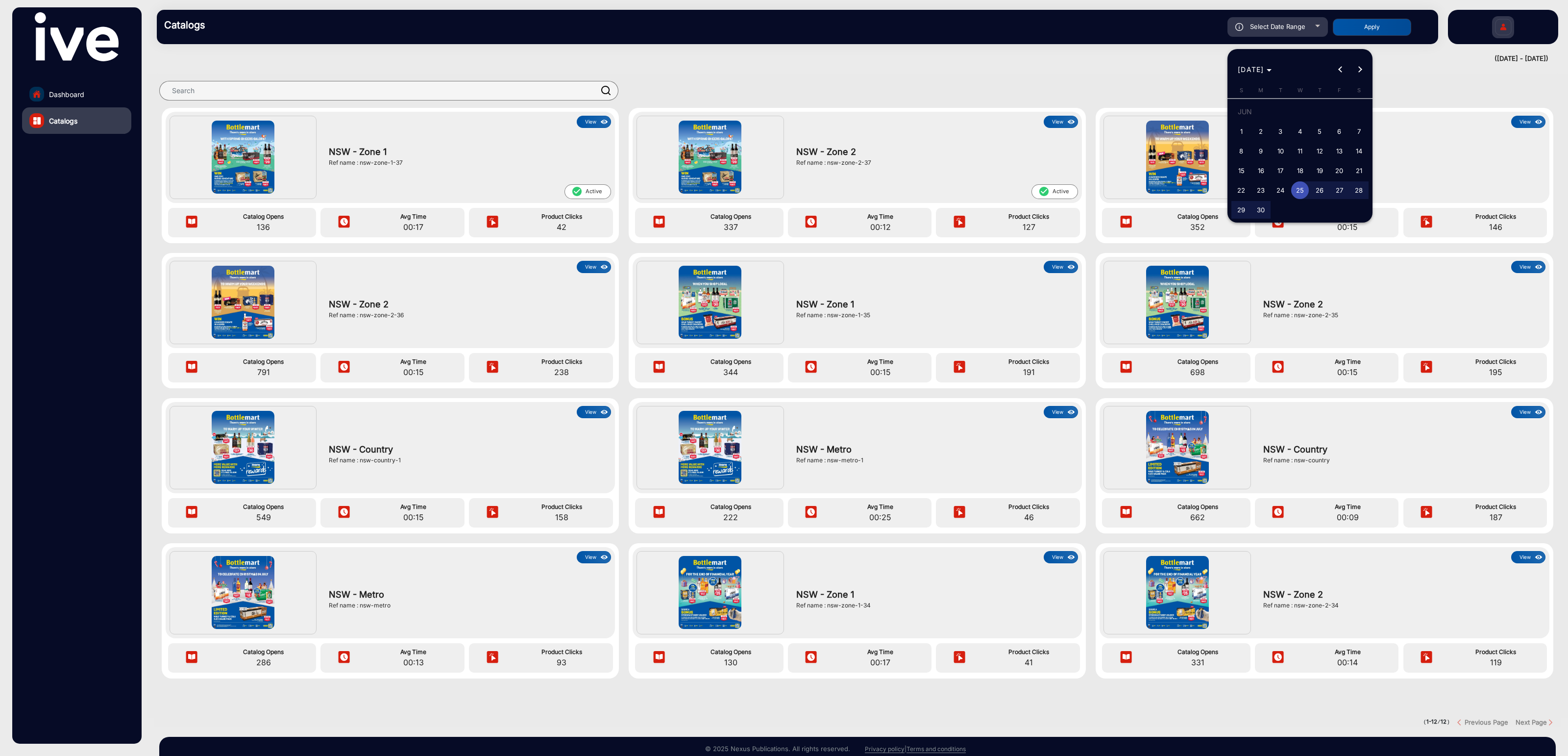
click at [1254, 169] on span "16" at bounding box center [1260, 170] width 18 height 18
type input "[DATE]"
click at [1254, 71] on span "Next month" at bounding box center [1360, 69] width 19 height 19
click at [1254, 71] on div "[DATE] [DATE]" at bounding box center [1300, 69] width 140 height 19
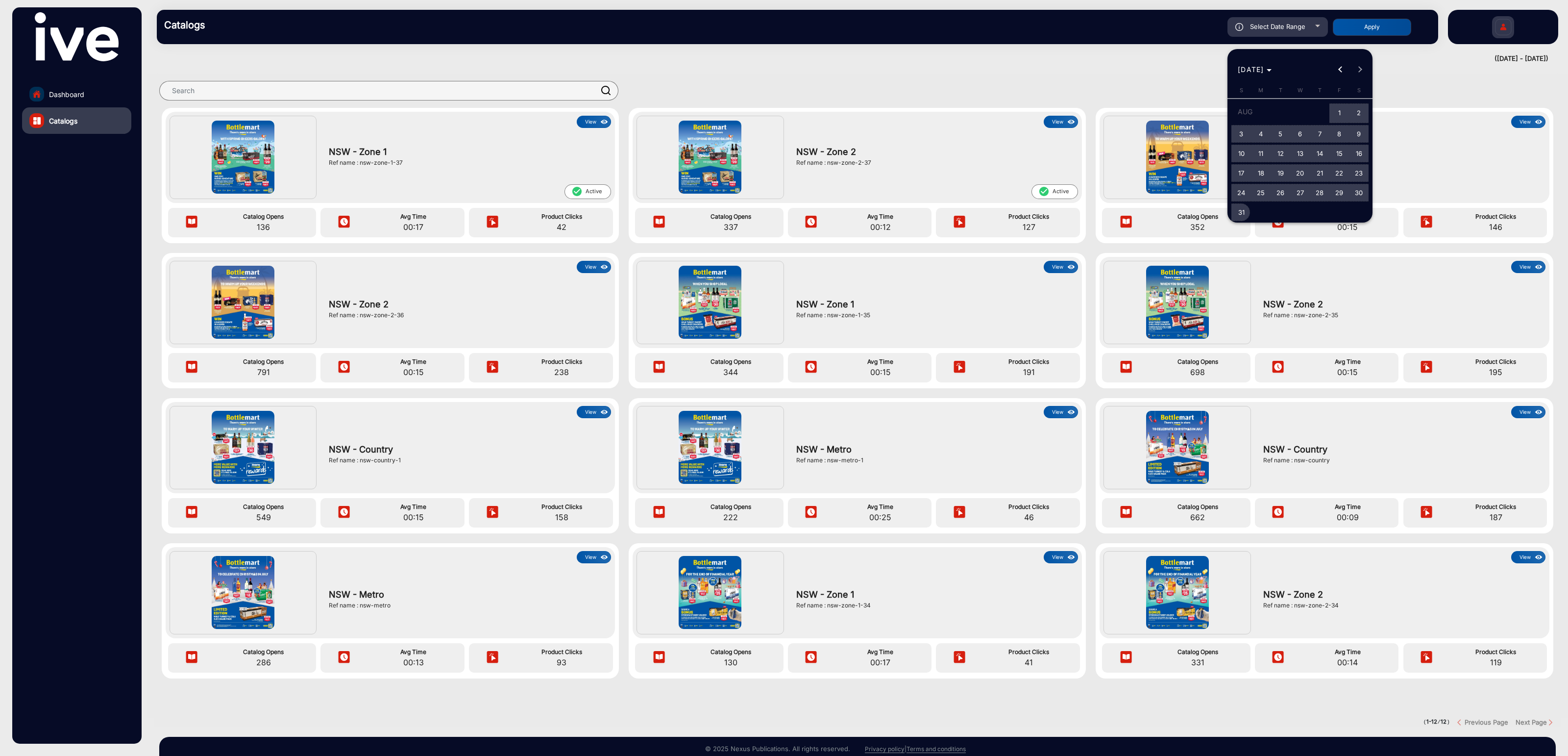
click at [1244, 208] on span "31" at bounding box center [1241, 212] width 18 height 18
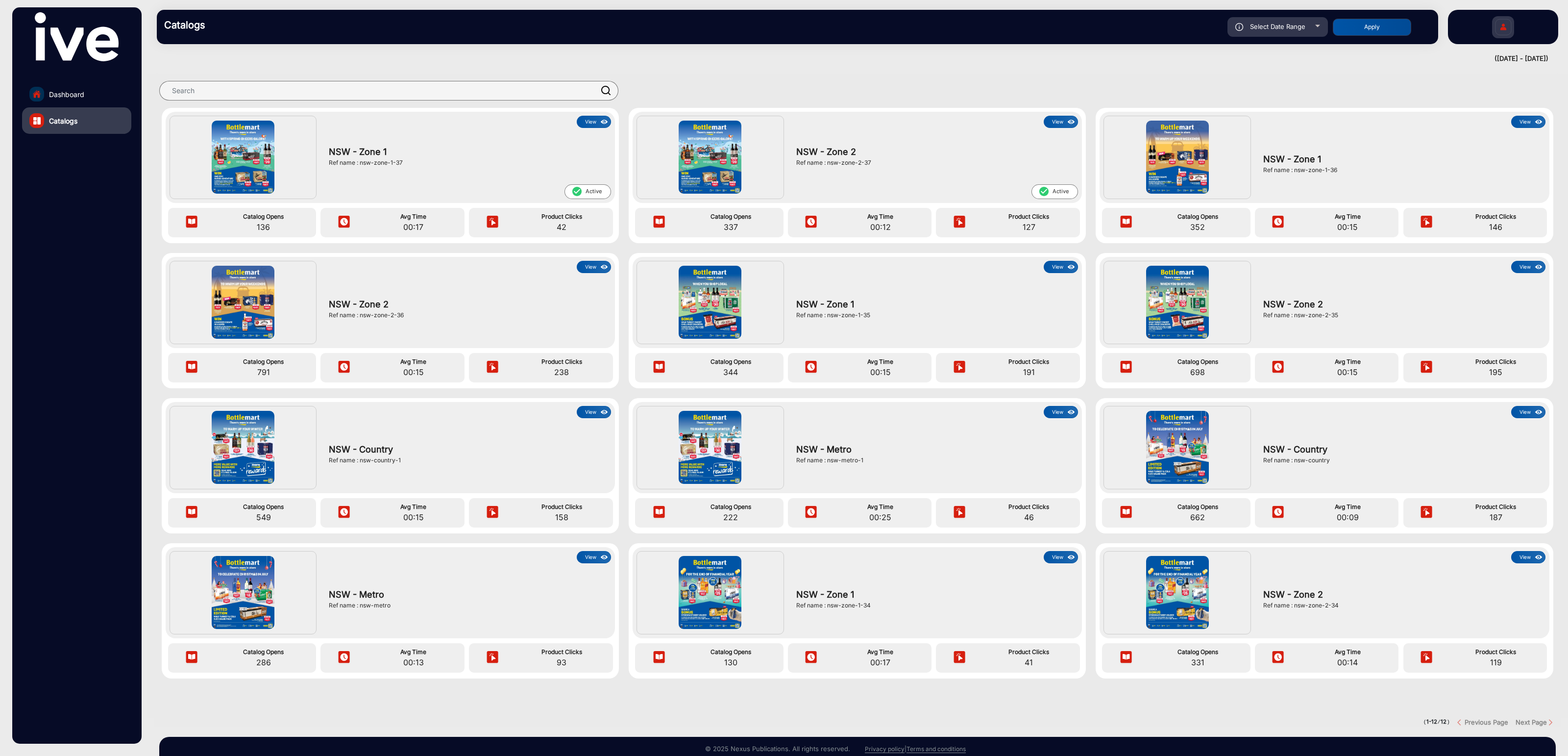
type input "[DATE]"
click at [1254, 25] on button "Apply" at bounding box center [1372, 27] width 79 height 17
type input "[DATE]"
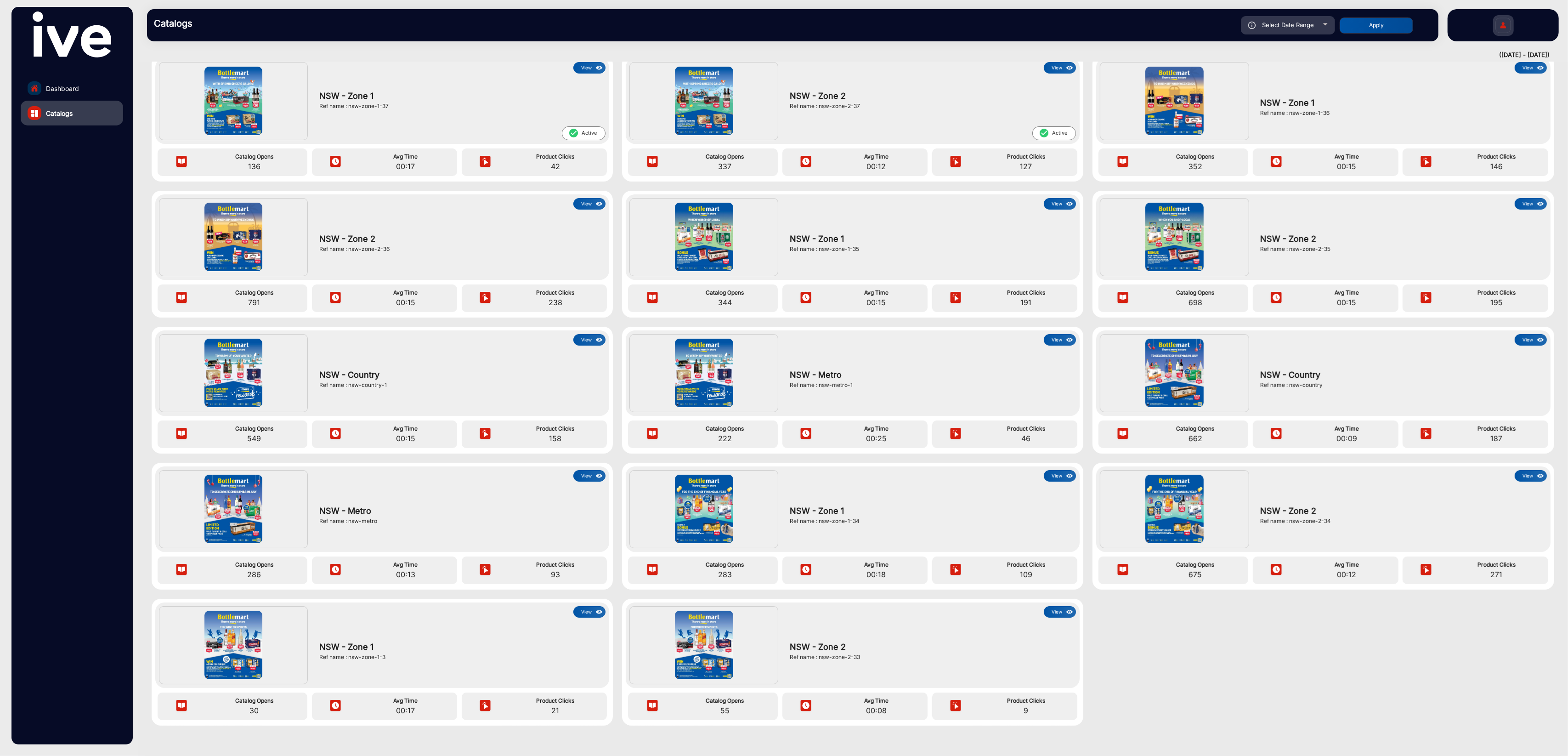
scroll to position [44, 0]
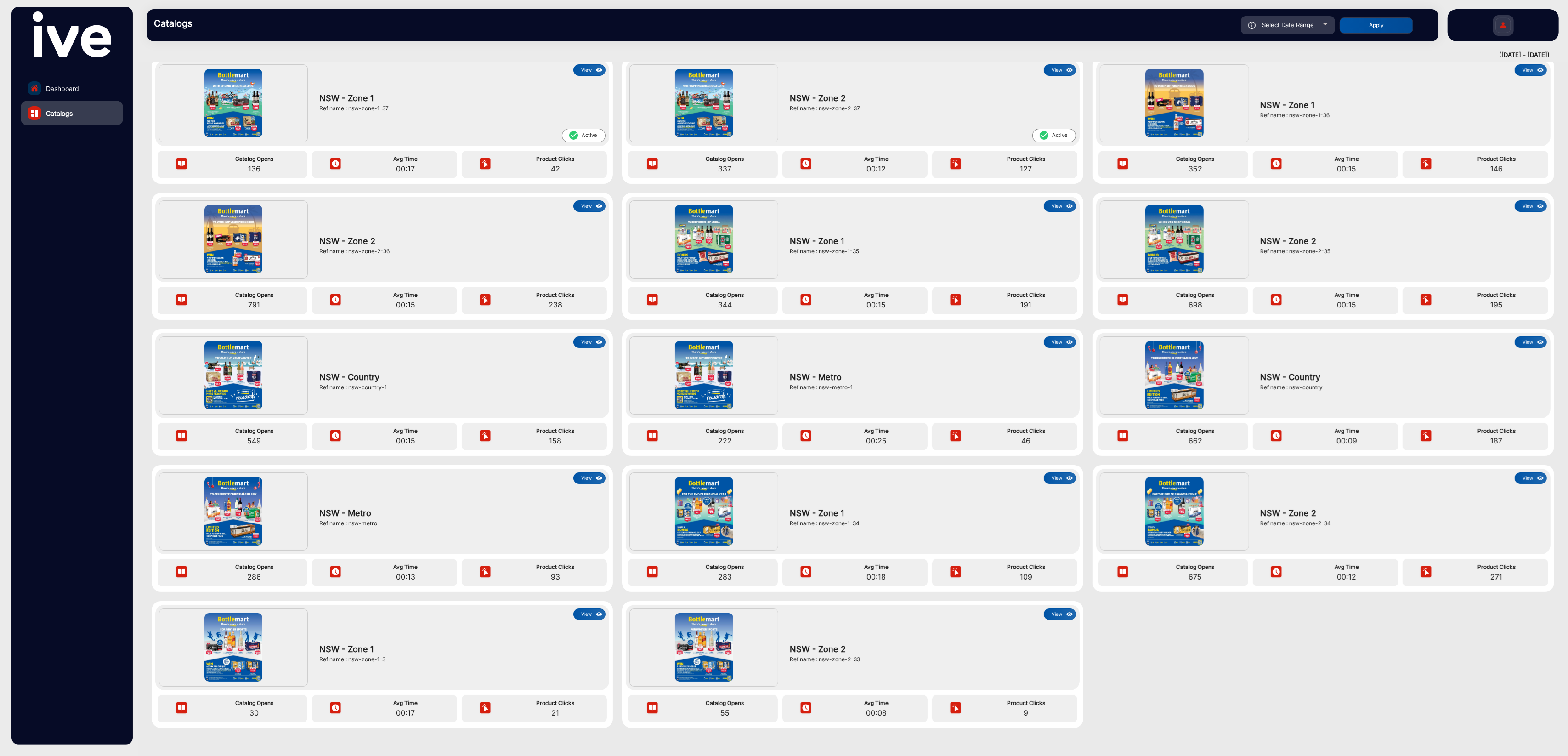
click at [1175, 24] on span "Select Date Range" at bounding box center [1287, 25] width 52 height 7
type input "[DATE]"
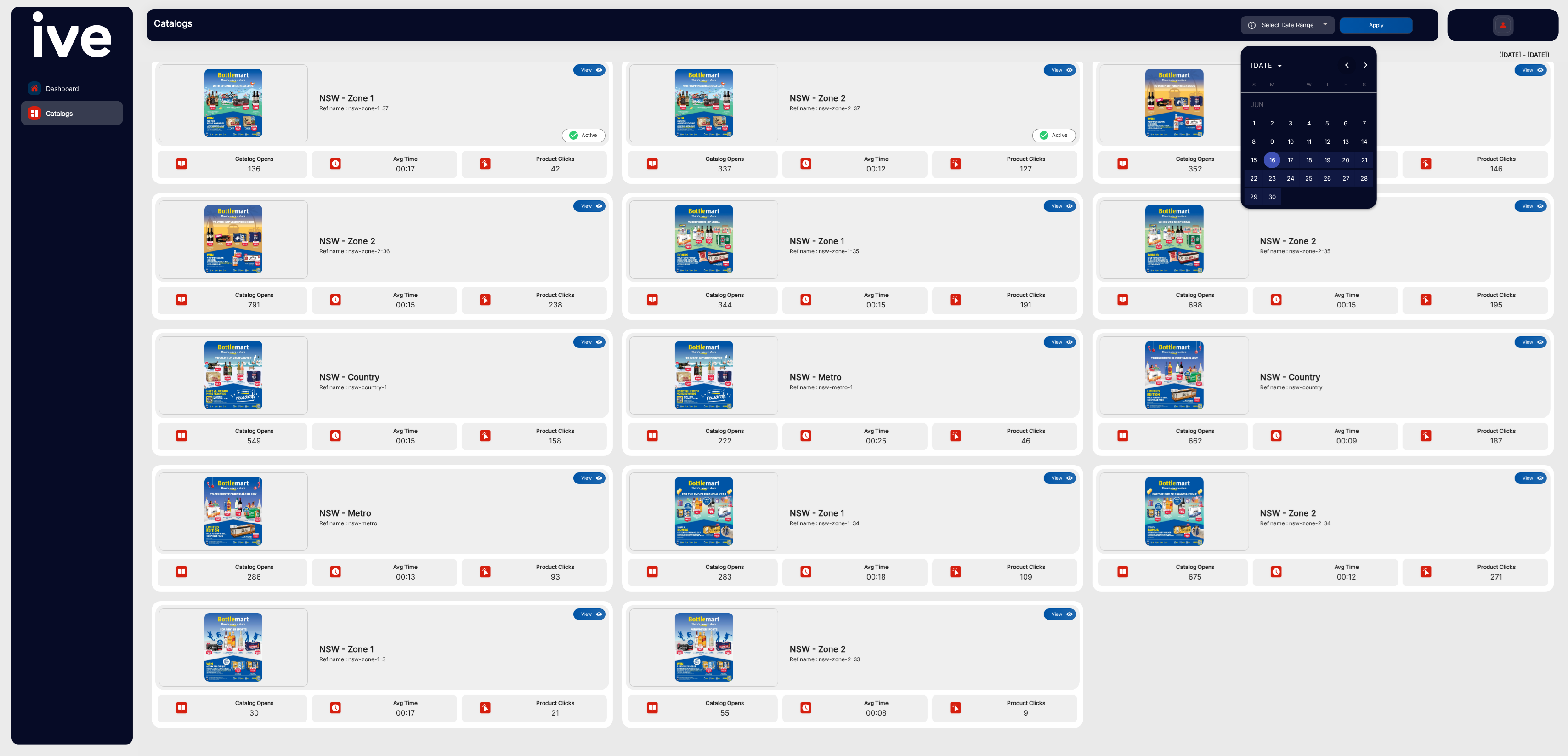
click at [1175, 66] on button "Previous month" at bounding box center [1347, 65] width 18 height 18
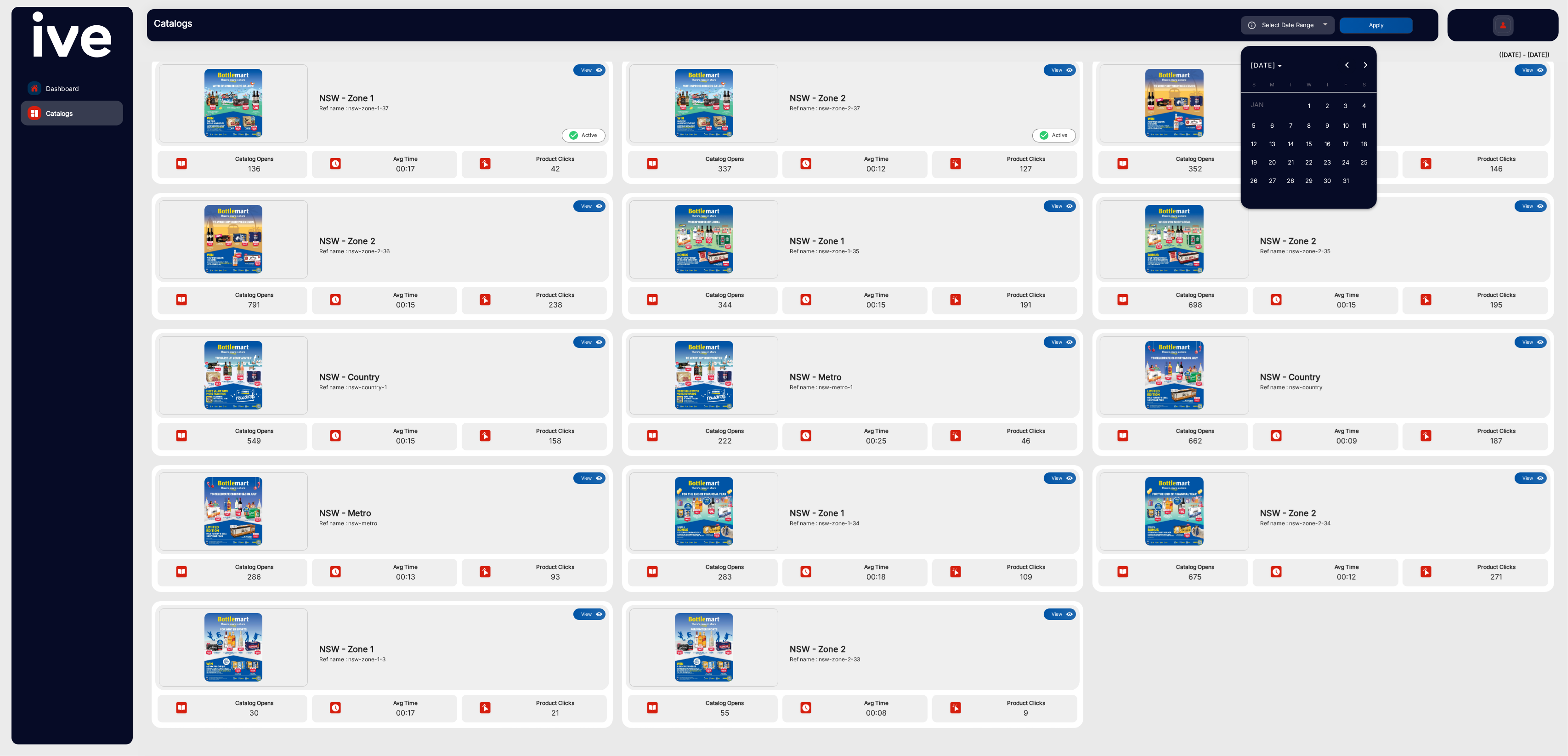
click at [1175, 66] on button "Previous month" at bounding box center [1347, 65] width 18 height 18
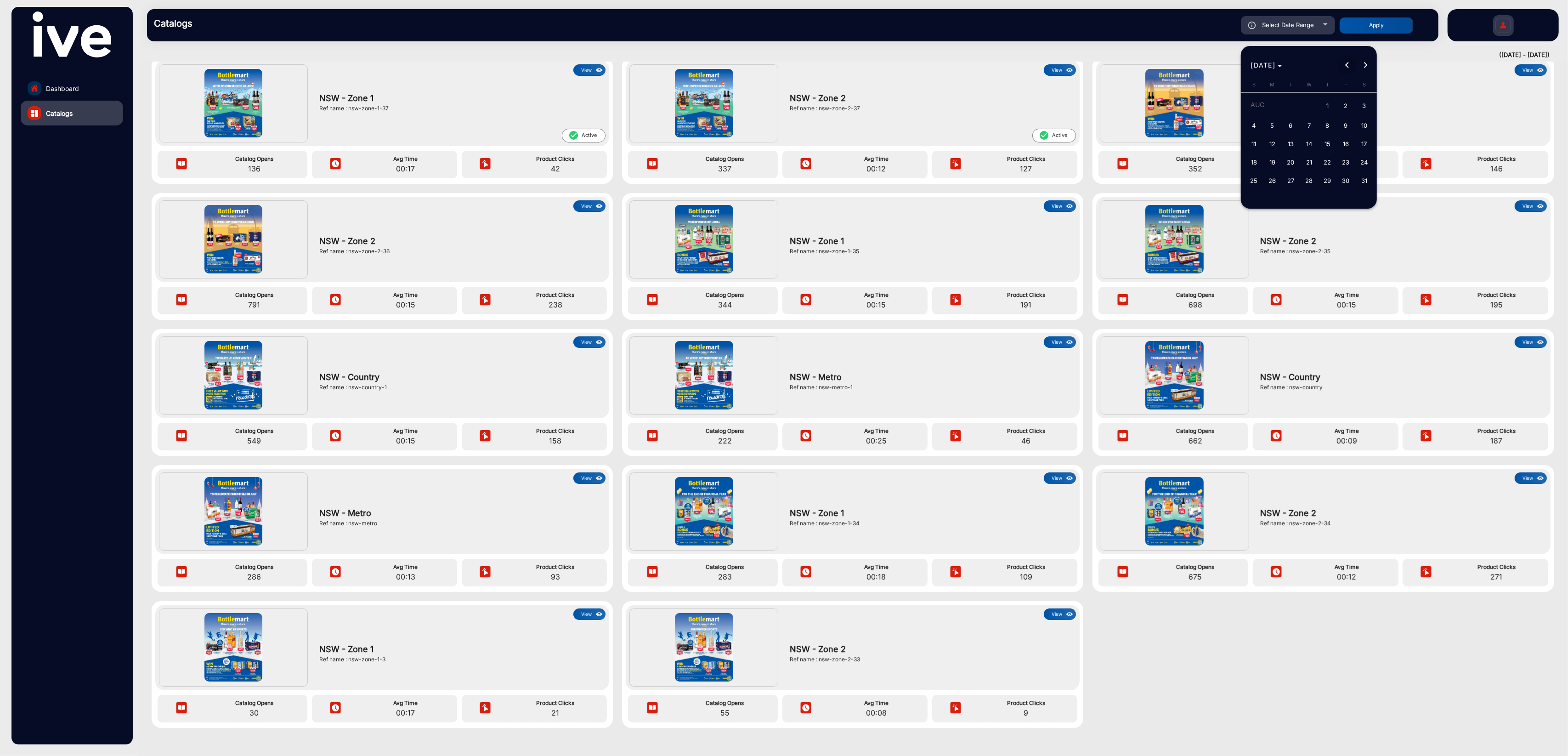
click at [1175, 66] on button "Previous month" at bounding box center [1347, 65] width 18 height 18
click at [1175, 163] on span "16" at bounding box center [1253, 162] width 16 height 16
type input "[DATE]"
click at [1175, 163] on span "16" at bounding box center [1253, 162] width 16 height 16
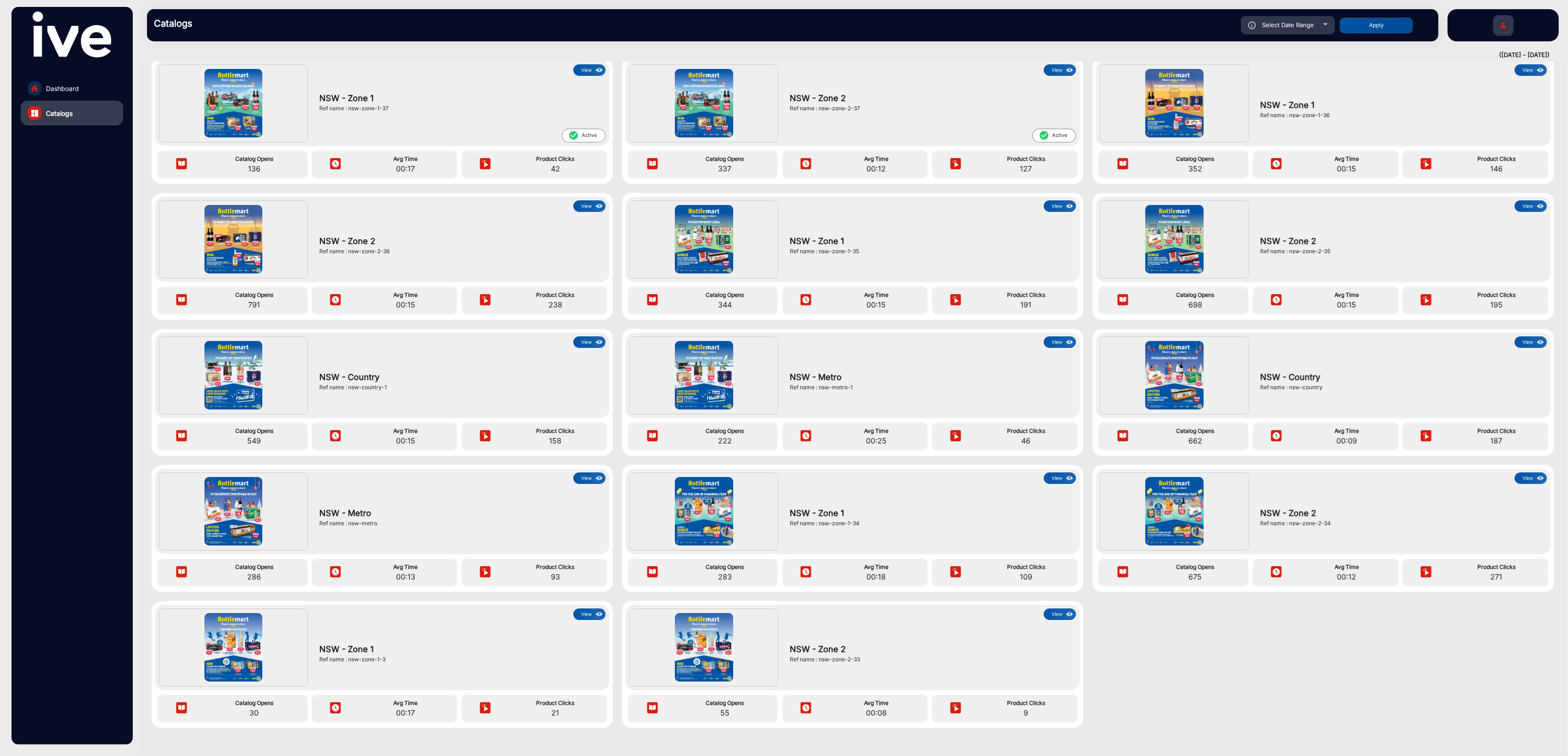
type input "[DATE]"
click at [1175, 28] on span "Select Date Range" at bounding box center [1287, 25] width 52 height 7
type input "[DATE]"
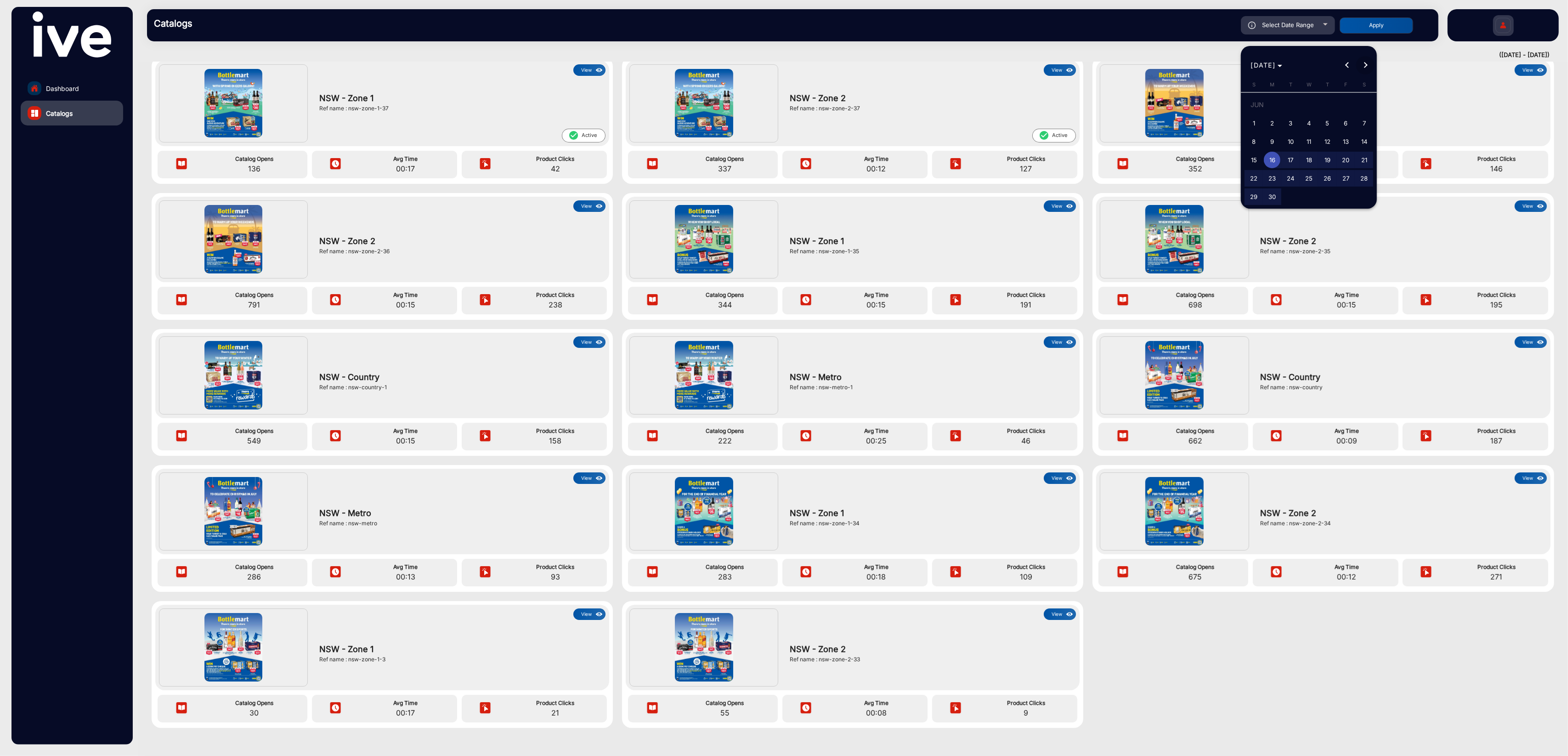
click at [1175, 65] on span "Next month" at bounding box center [1365, 65] width 18 height 18
click at [1175, 64] on span "Next month" at bounding box center [1365, 65] width 18 height 18
click at [1175, 64] on div "[DATE] [DATE]" at bounding box center [1309, 65] width 131 height 18
click at [1175, 65] on span "Choose month and year" at bounding box center [1267, 65] width 39 height 22
click at [1175, 185] on span "2024" at bounding box center [1325, 185] width 29 height 16
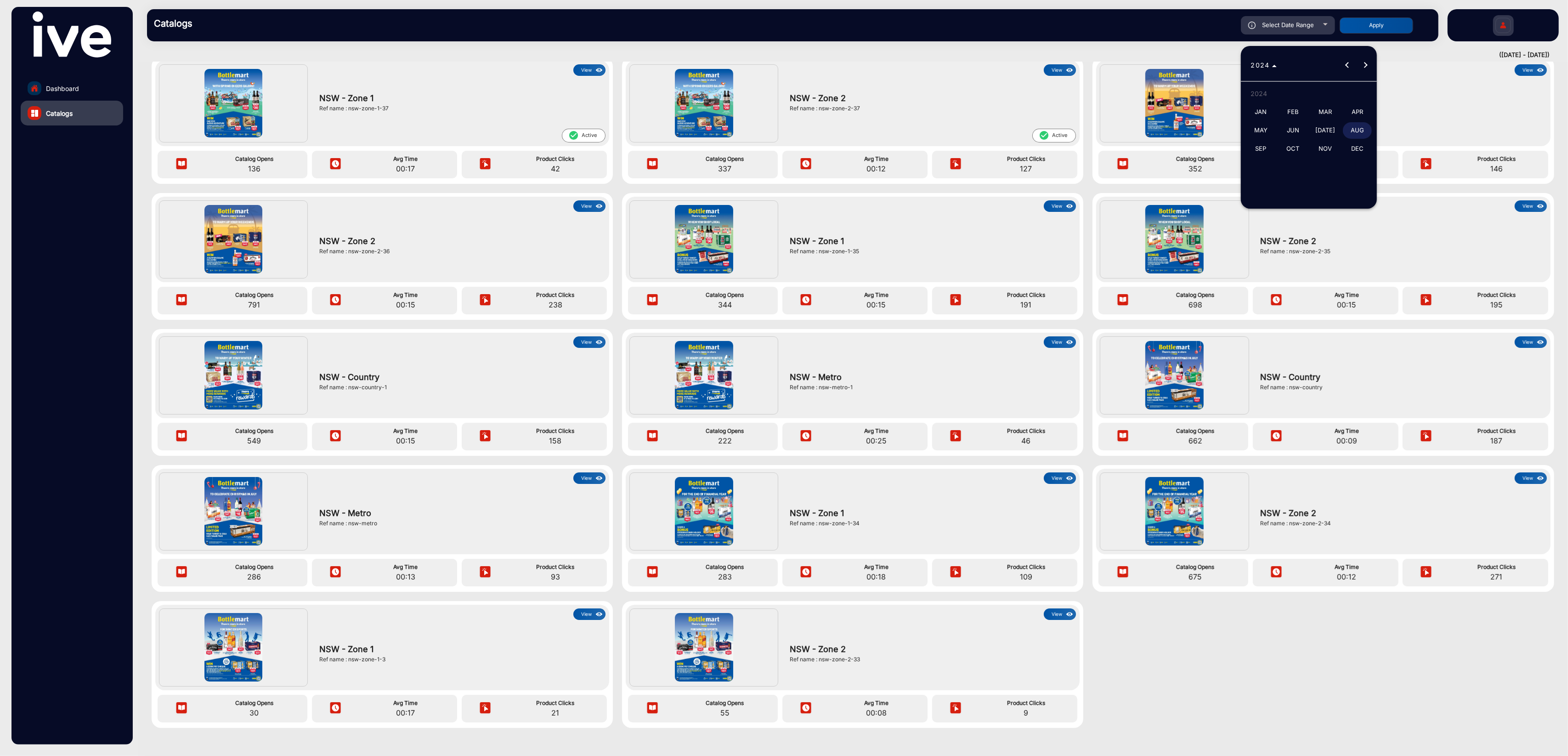
click at [1175, 129] on span "AUG" at bounding box center [1357, 130] width 29 height 16
click at [1175, 180] on span "31" at bounding box center [1363, 180] width 16 height 16
type input "[DATE]"
click at [1175, 66] on button "Previous month" at bounding box center [1347, 65] width 18 height 18
click at [1175, 159] on span "16" at bounding box center [1290, 159] width 16 height 16
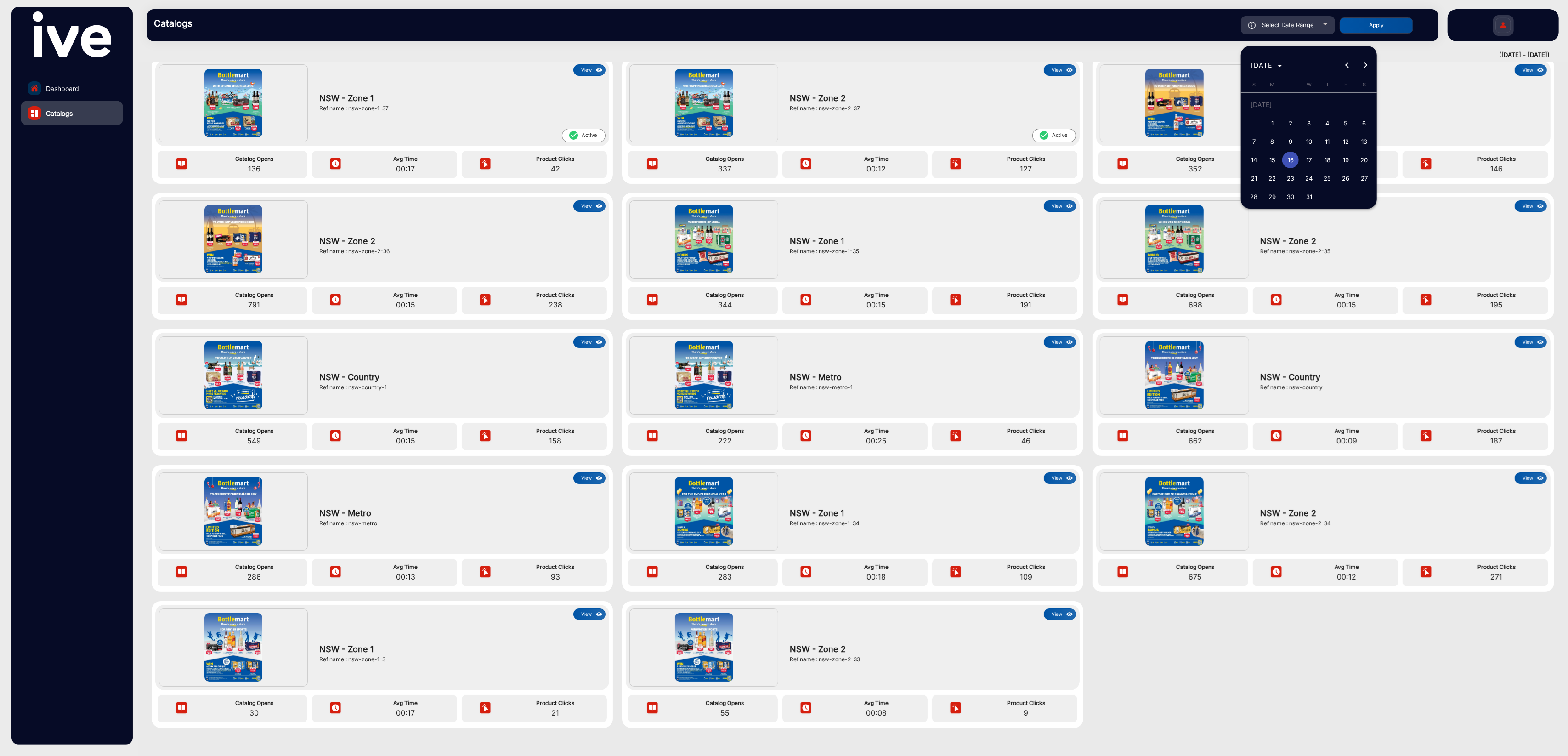
click at [1175, 27] on div at bounding box center [784, 378] width 1568 height 756
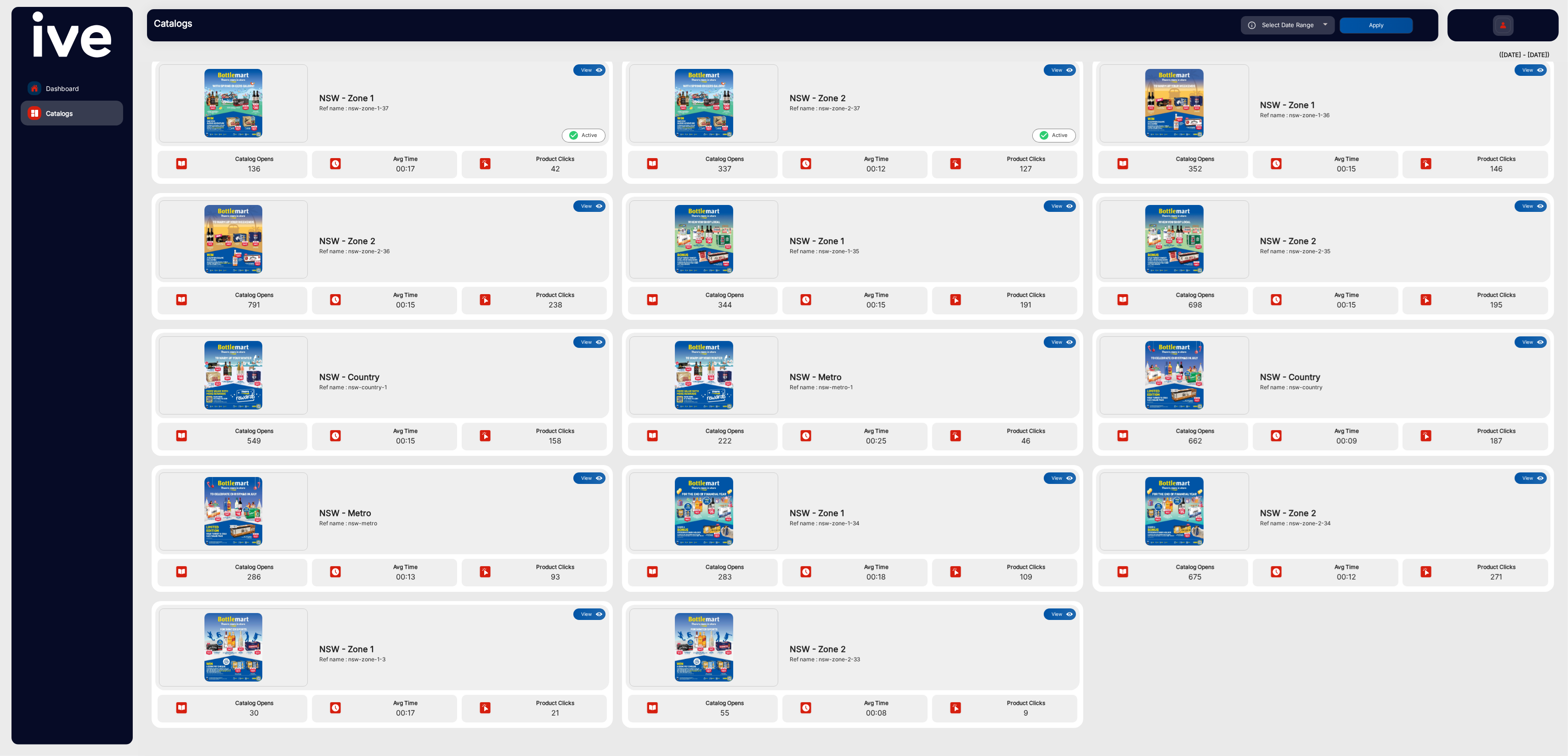
click at [1175, 29] on button "Apply" at bounding box center [1376, 26] width 74 height 16
type input "[DATE]"
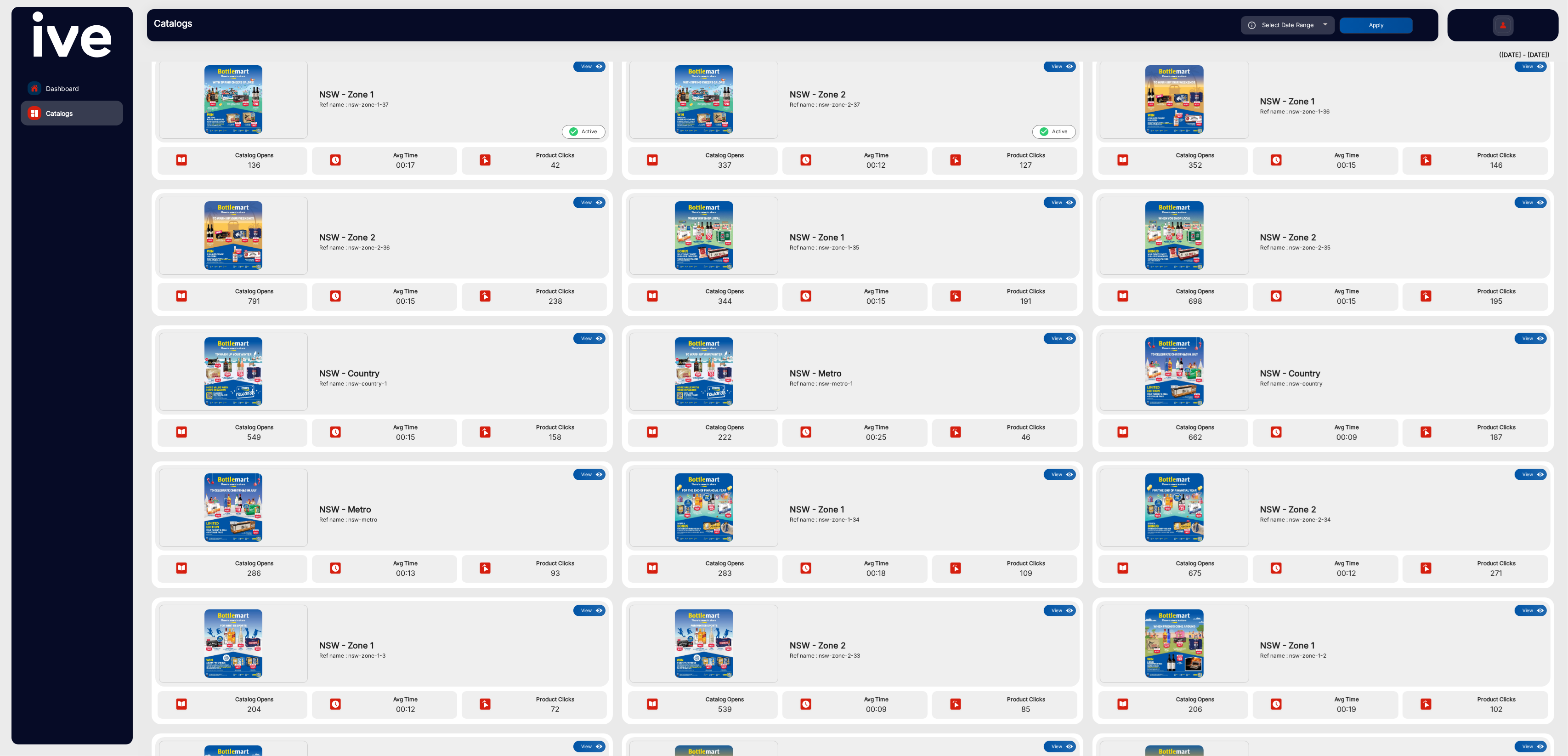
scroll to position [40, 0]
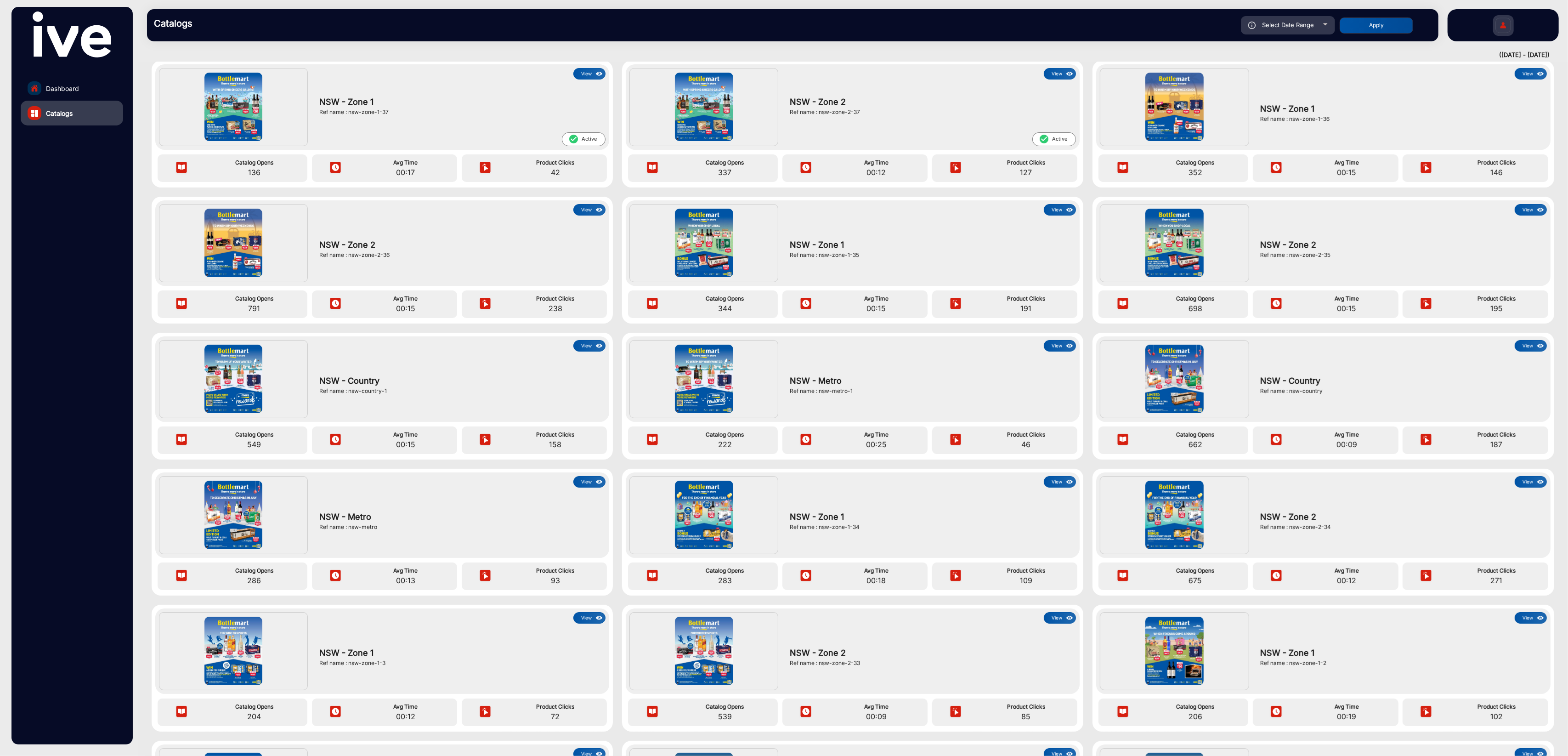
click at [1175, 30] on div "Select Date Range" at bounding box center [1288, 25] width 94 height 18
type input "[DATE]"
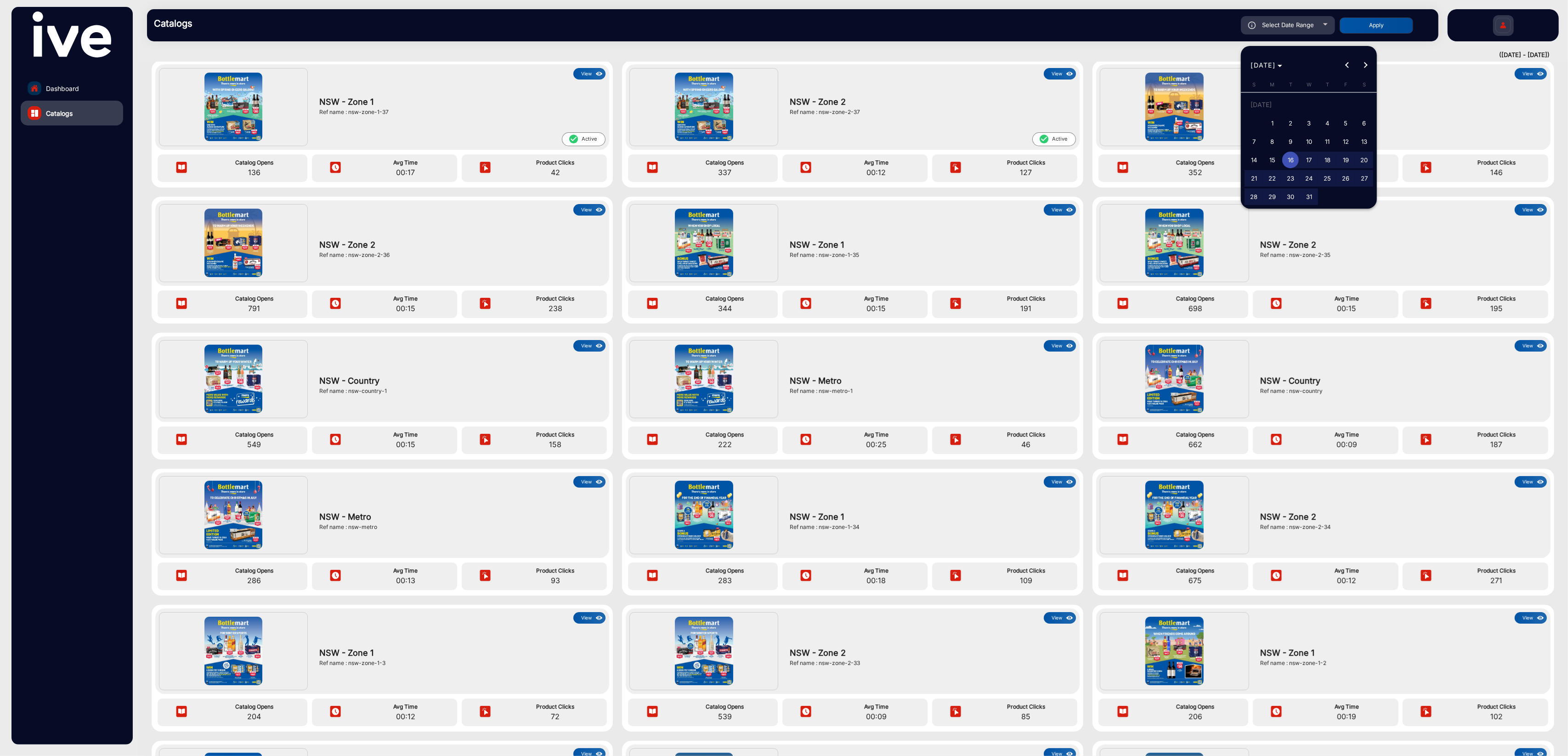
click at [1175, 161] on span "16" at bounding box center [1290, 159] width 16 height 16
click at [1175, 65] on button "Next month" at bounding box center [1365, 65] width 18 height 18
click at [1175, 184] on span "31" at bounding box center [1363, 180] width 16 height 16
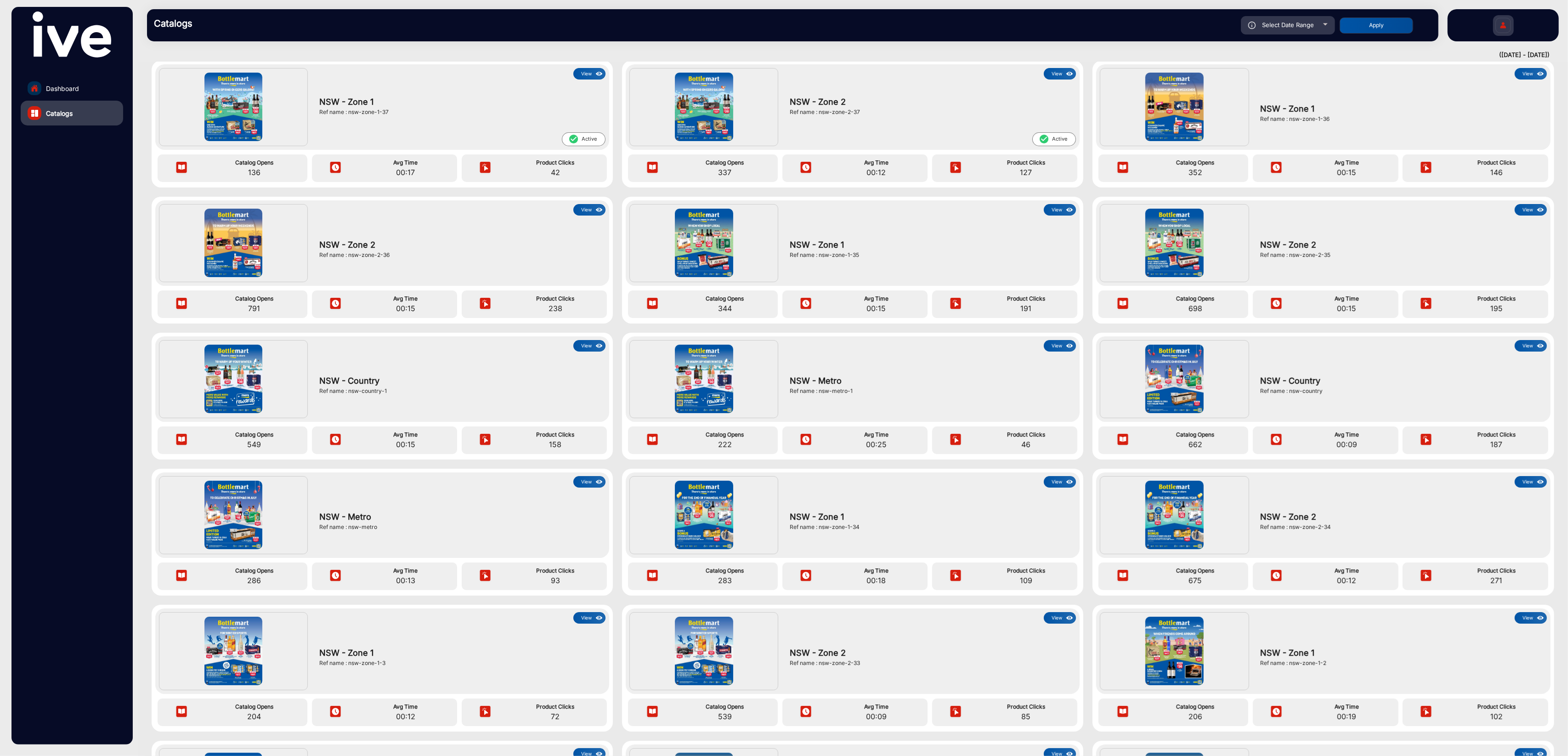
type input "[DATE]"
click at [1175, 25] on button "Apply" at bounding box center [1376, 26] width 74 height 16
type input "[DATE]"
